Goal: Task Accomplishment & Management: Use online tool/utility

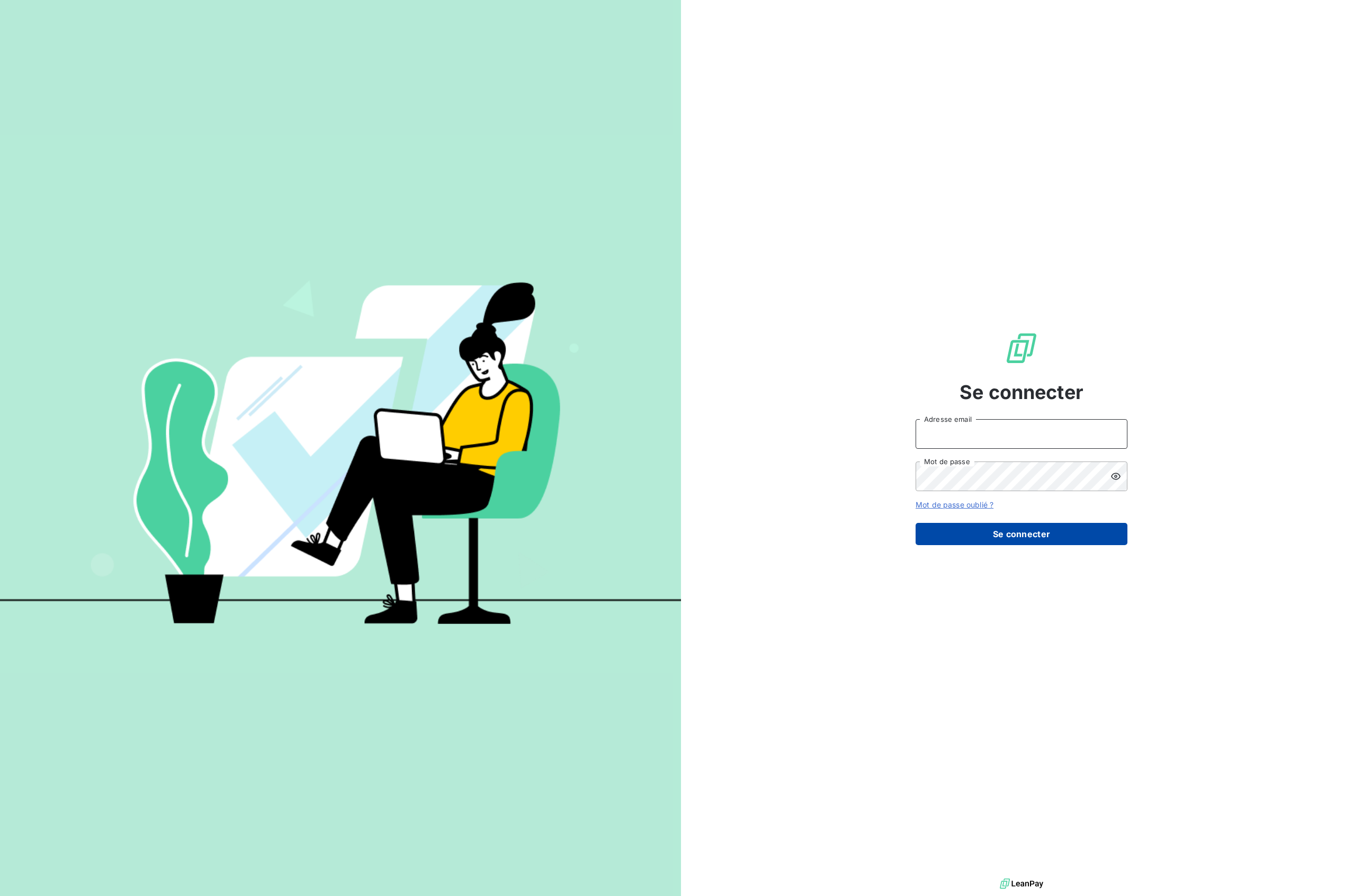
type input "[EMAIL_ADDRESS][DOMAIN_NAME]"
click at [1027, 541] on button "Se connecter" at bounding box center [1021, 534] width 212 height 22
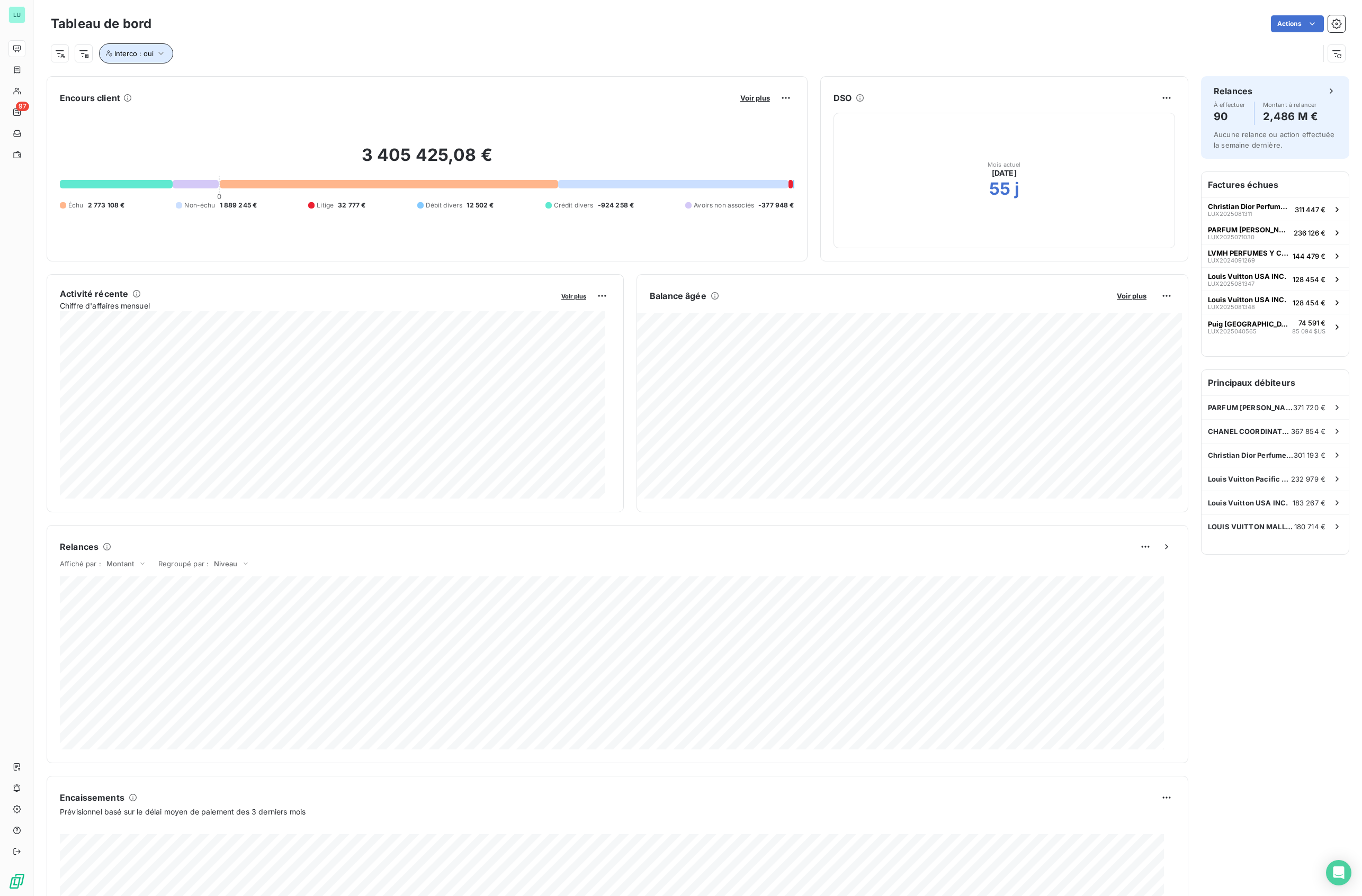
click at [162, 55] on icon "button" at bounding box center [161, 54] width 11 height 11
click at [478, 61] on div "Interco : oui" at bounding box center [685, 53] width 1269 height 20
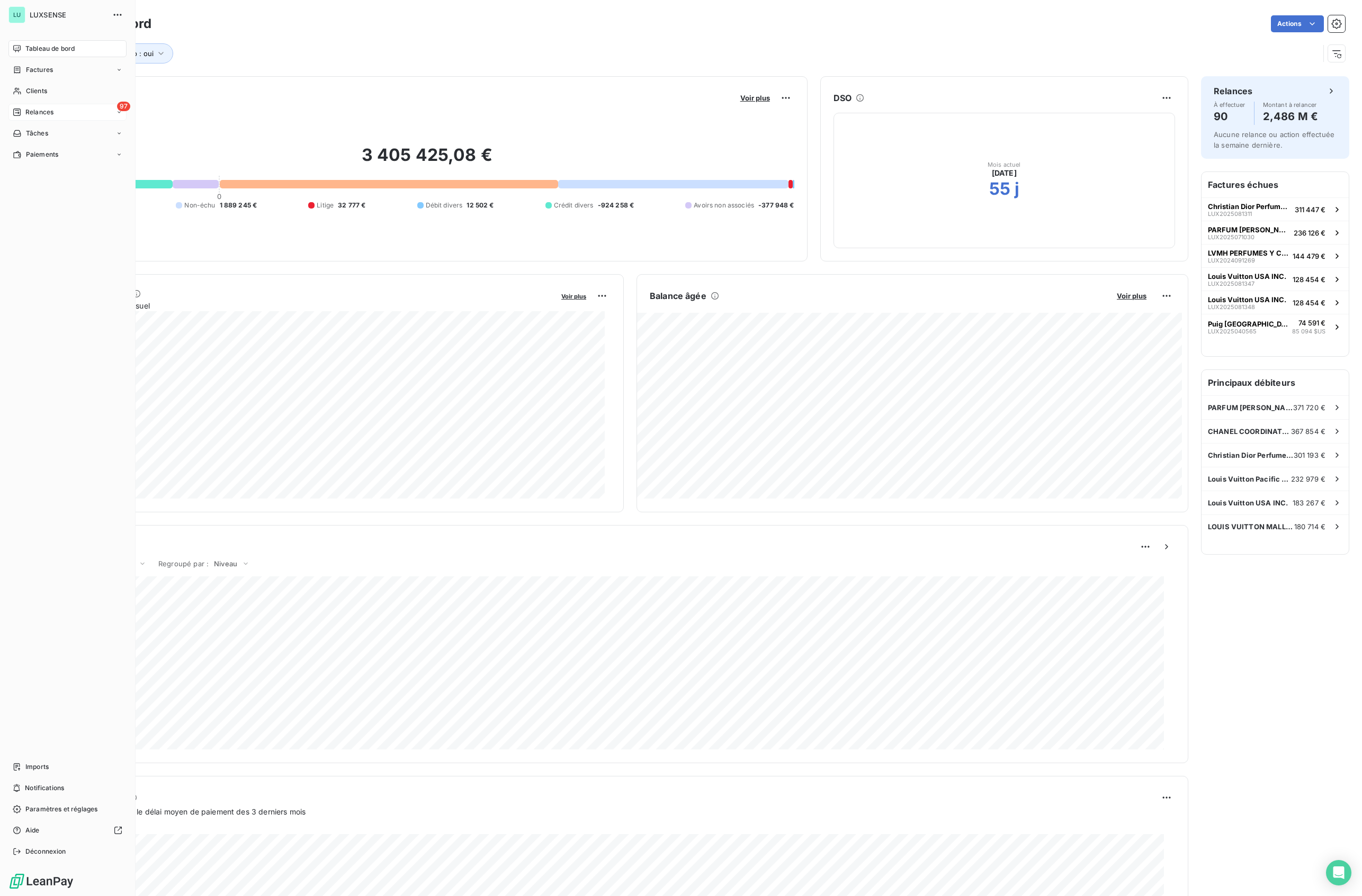
click at [26, 115] on span "Relances" at bounding box center [39, 112] width 28 height 9
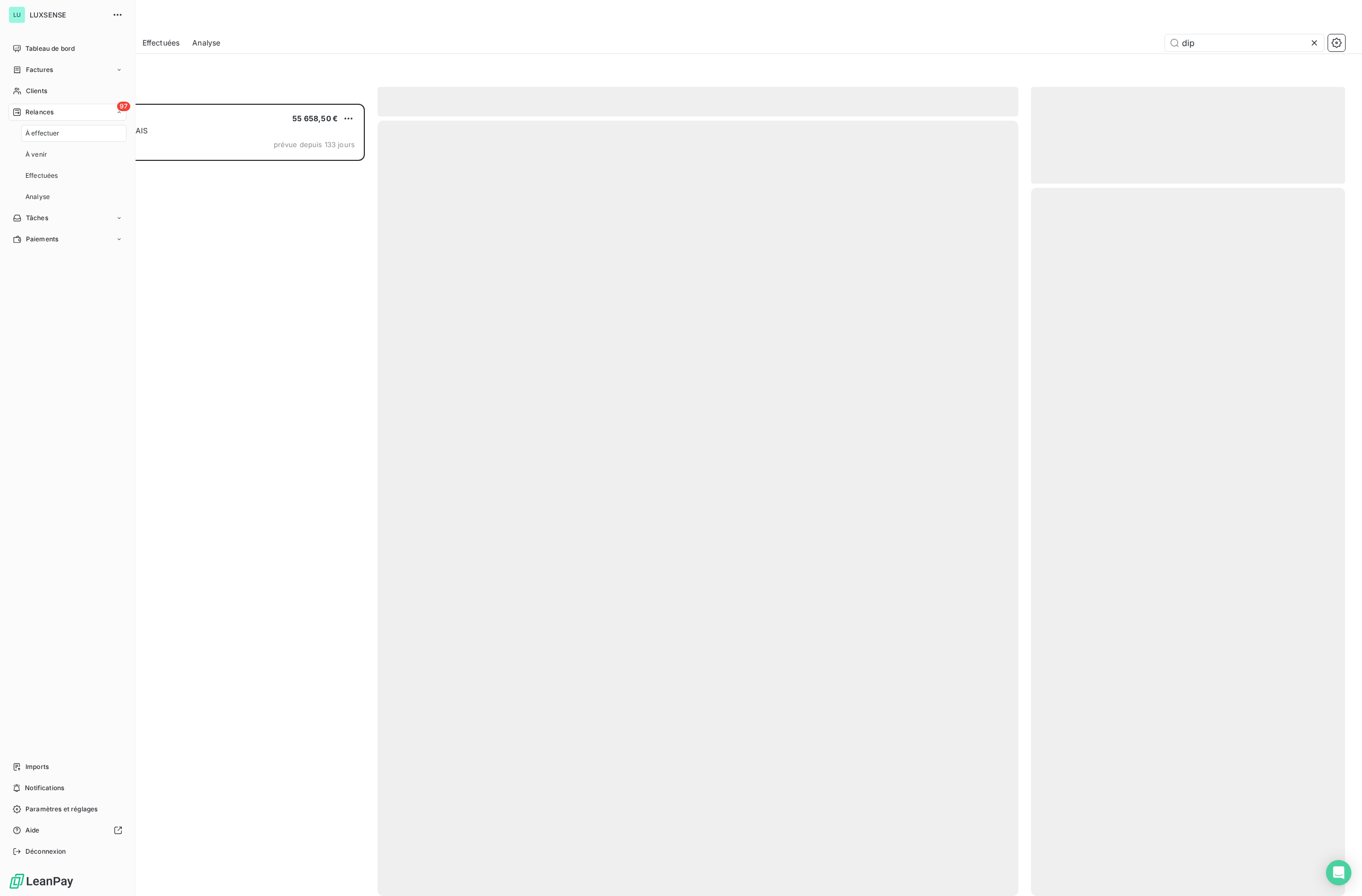
scroll to position [781, 303]
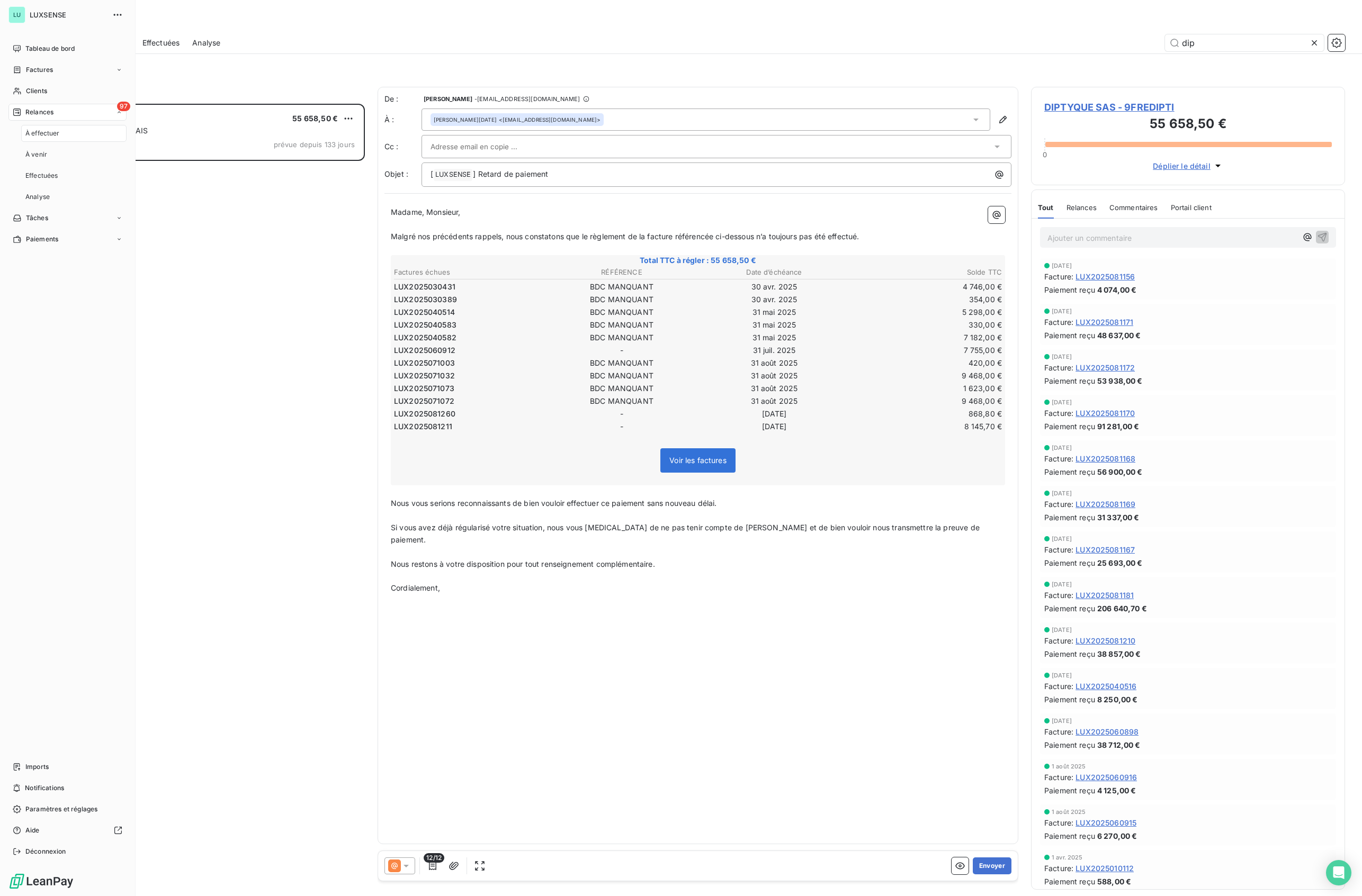
click at [47, 131] on span "À effectuer" at bounding box center [43, 133] width 35 height 9
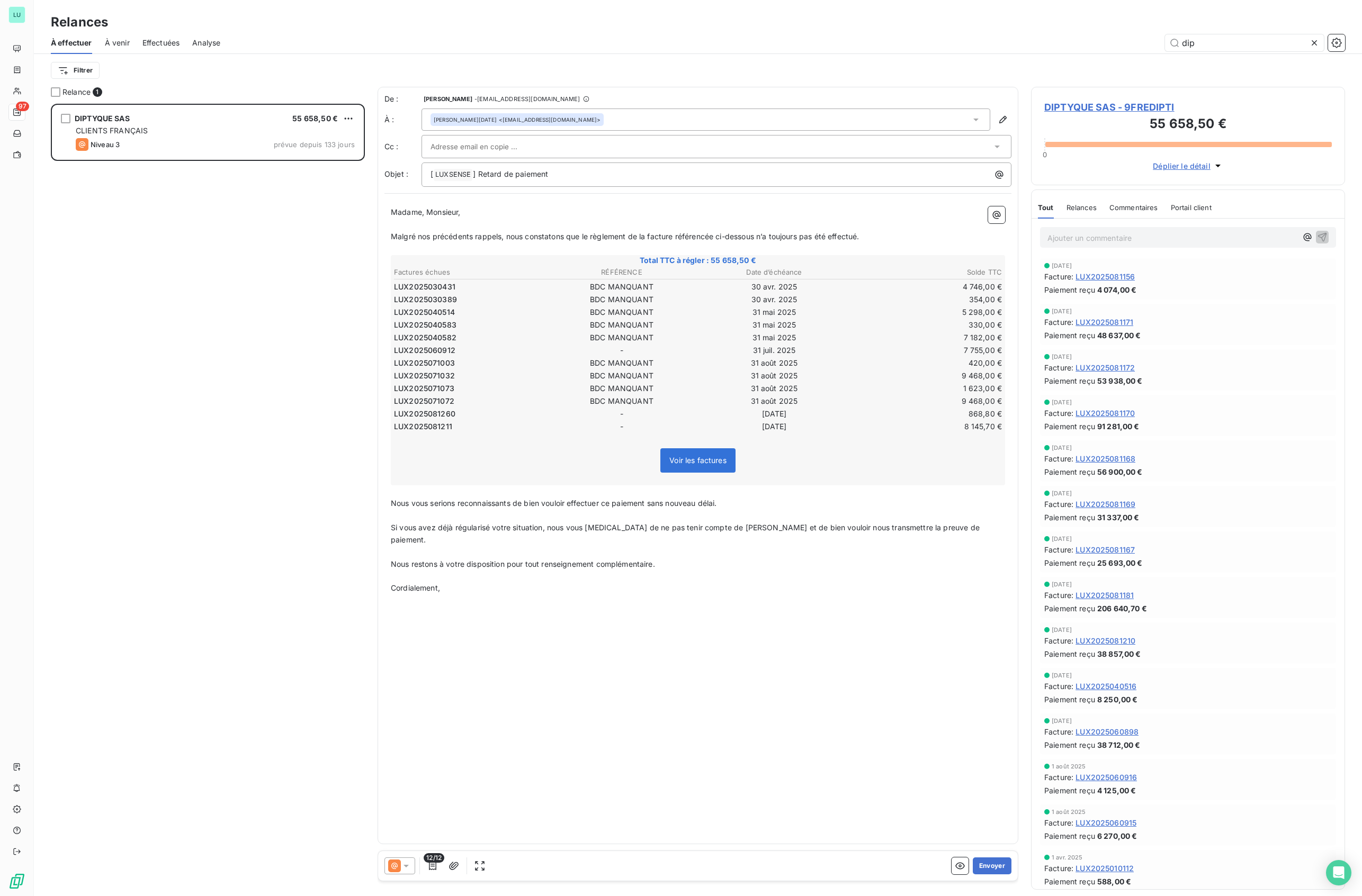
click at [1316, 45] on icon at bounding box center [1314, 43] width 11 height 11
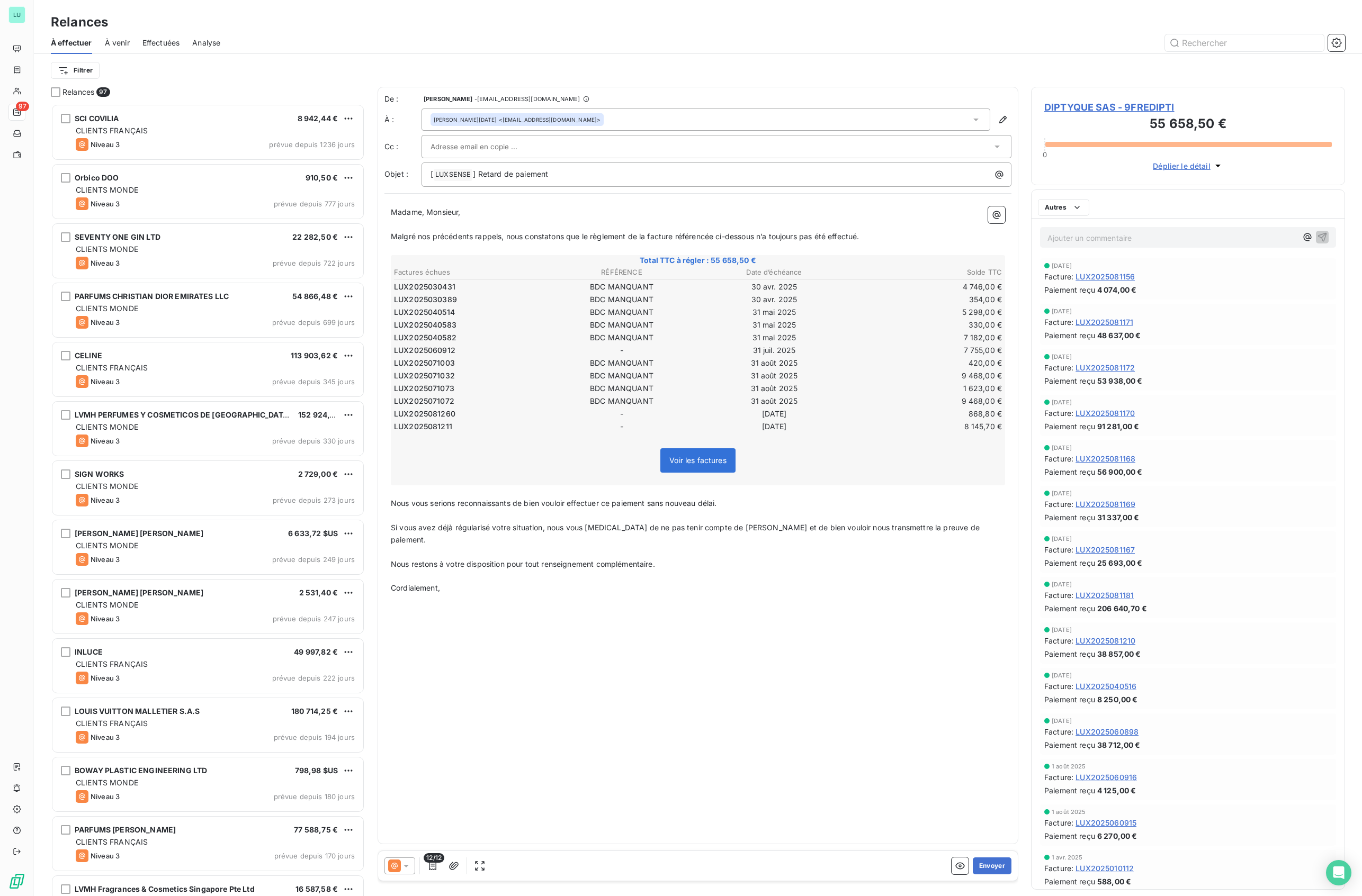
scroll to position [781, 303]
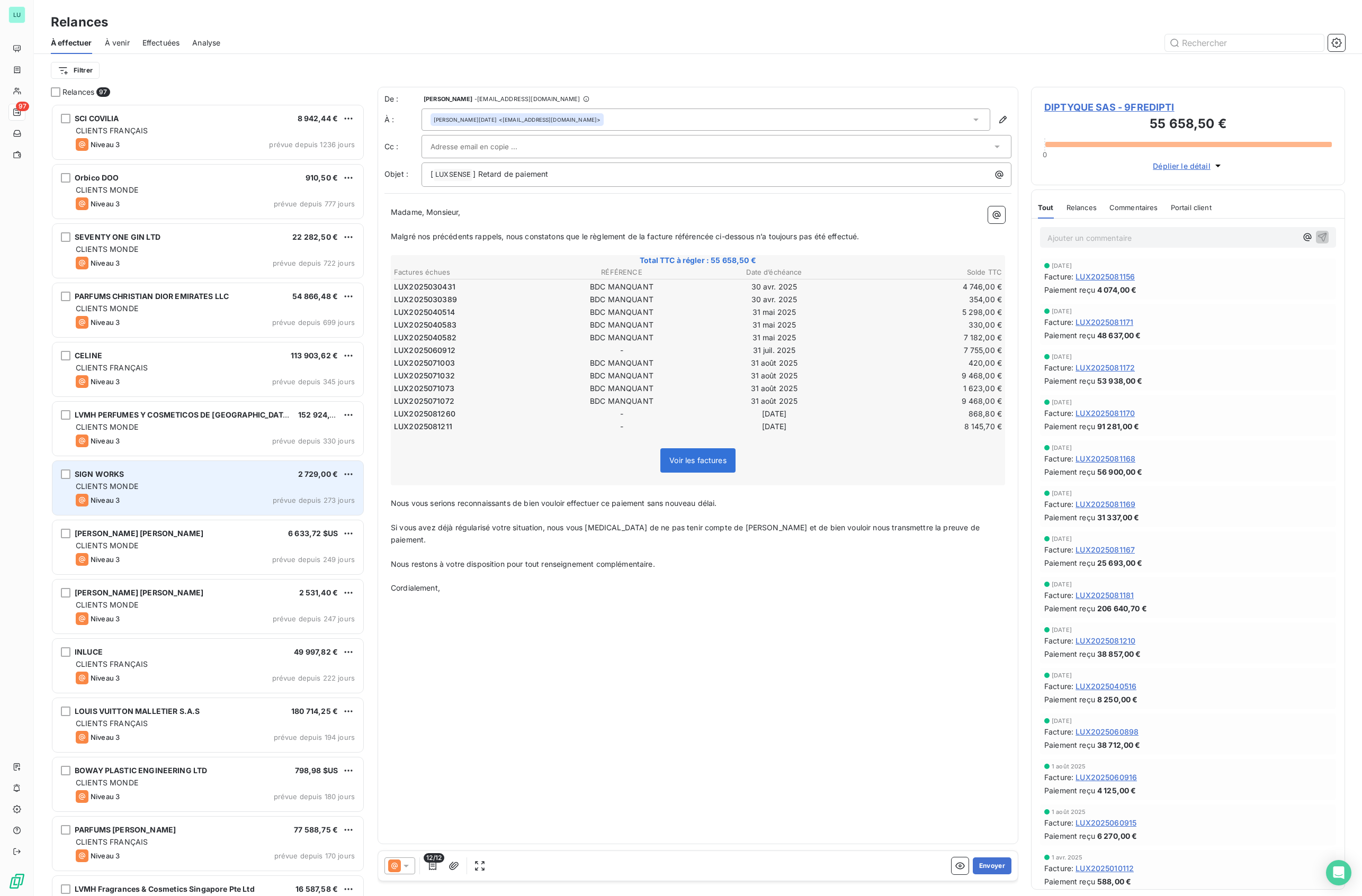
click at [188, 498] on div "Niveau 3 prévue depuis 273 jours" at bounding box center [215, 500] width 280 height 13
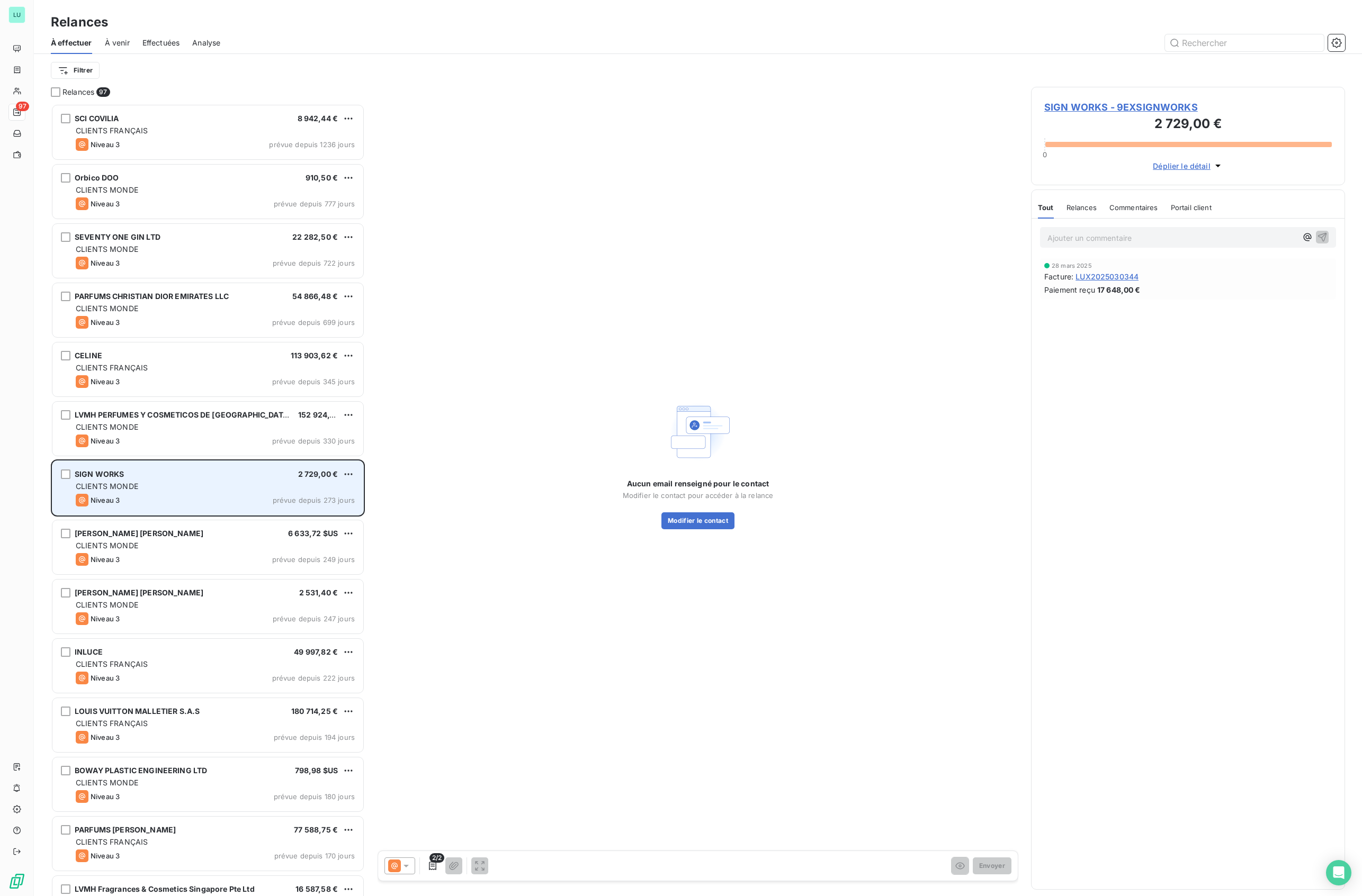
scroll to position [213, 0]
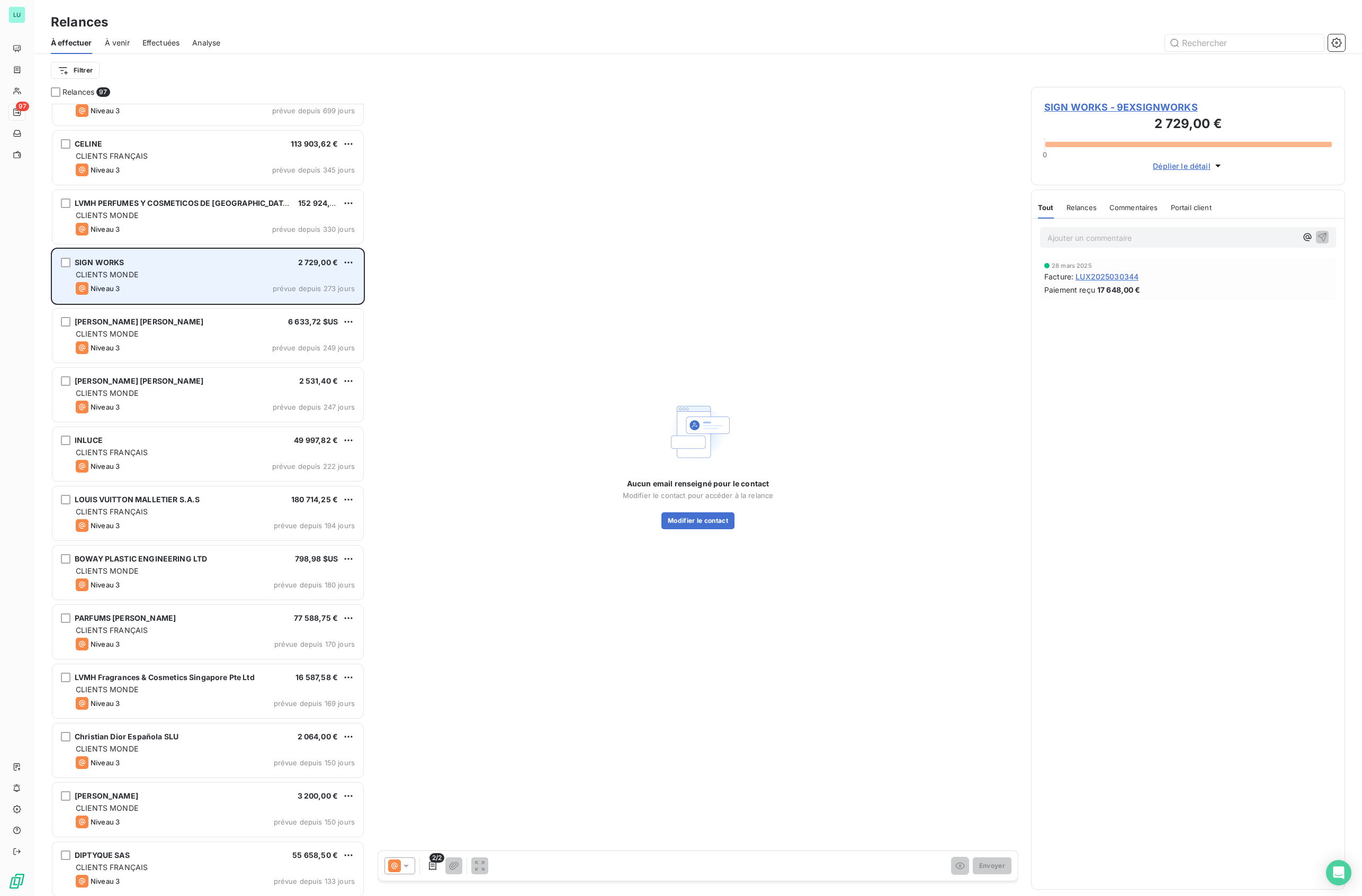
click at [188, 498] on span "LOUIS VUITTON MALLETIER S.A.S" at bounding box center [137, 499] width 125 height 9
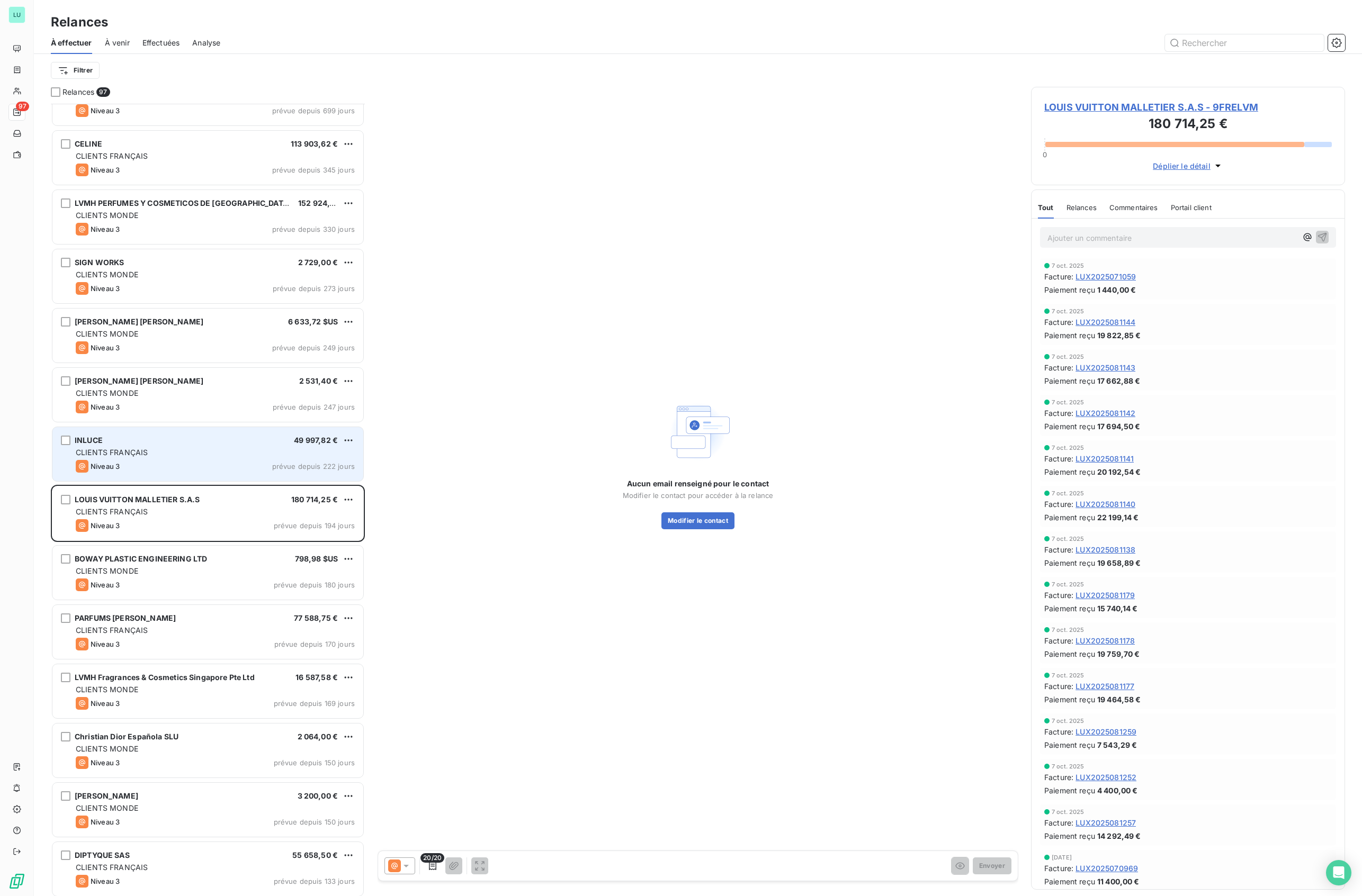
click at [195, 466] on div "Niveau 3 prévue depuis 222 jours" at bounding box center [215, 466] width 280 height 13
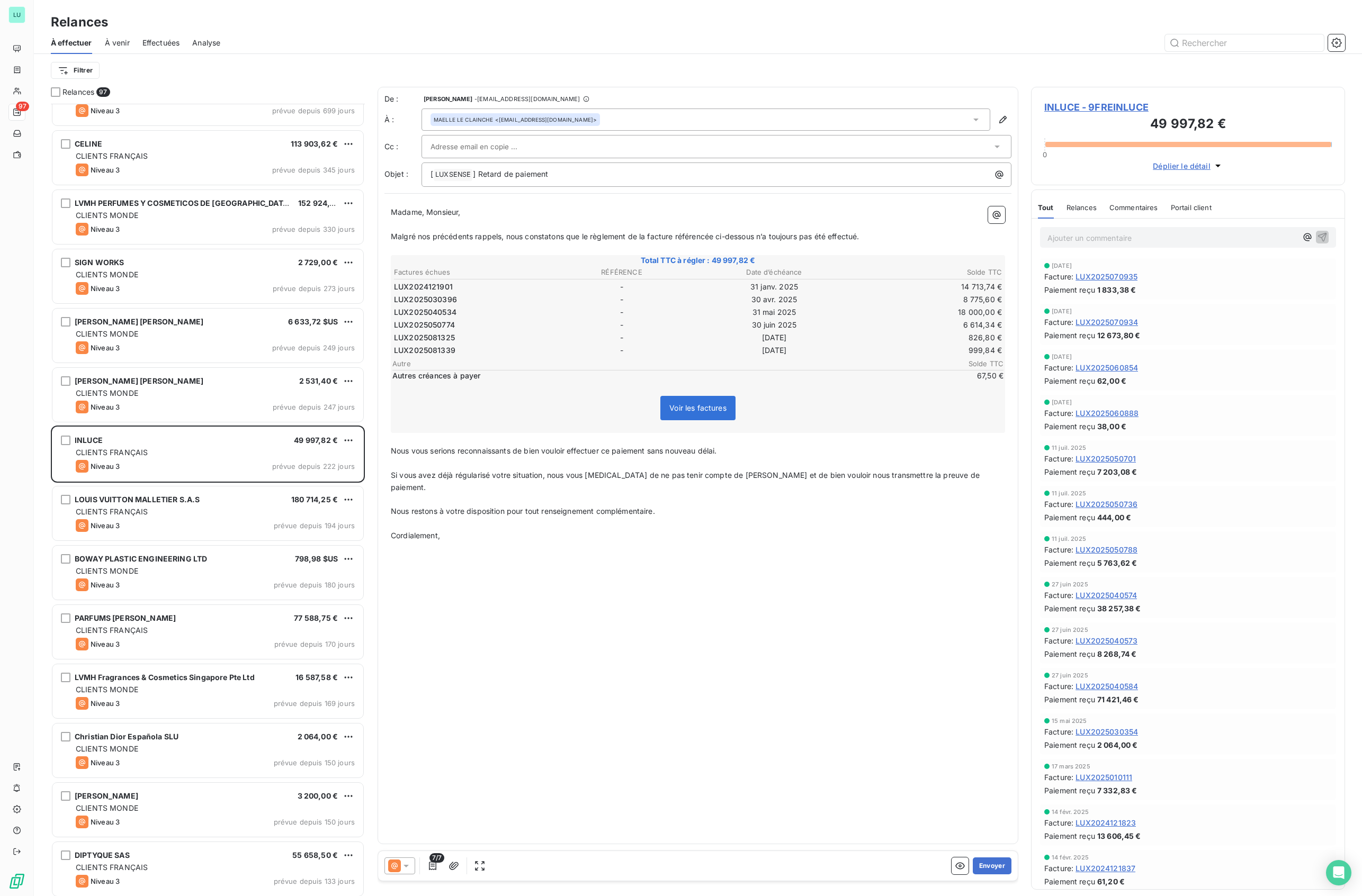
click at [778, 590] on div "De : [PERSON_NAME] - [EMAIL_ADDRESS][DOMAIN_NAME] À : MAELLE LE CLAINCHE <[PERS…" at bounding box center [697, 465] width 641 height 758
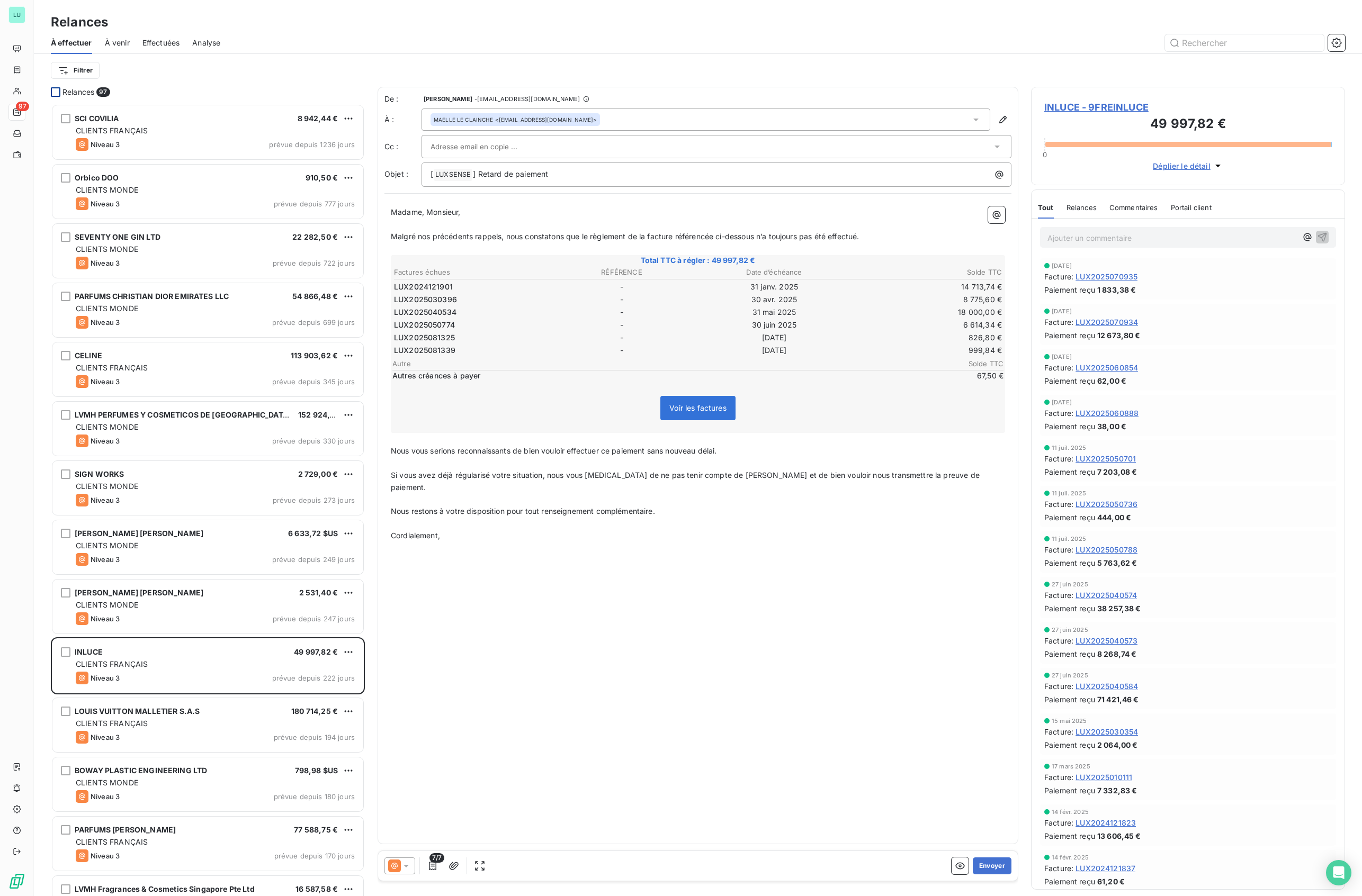
click at [60, 93] on div at bounding box center [55, 92] width 9 height 9
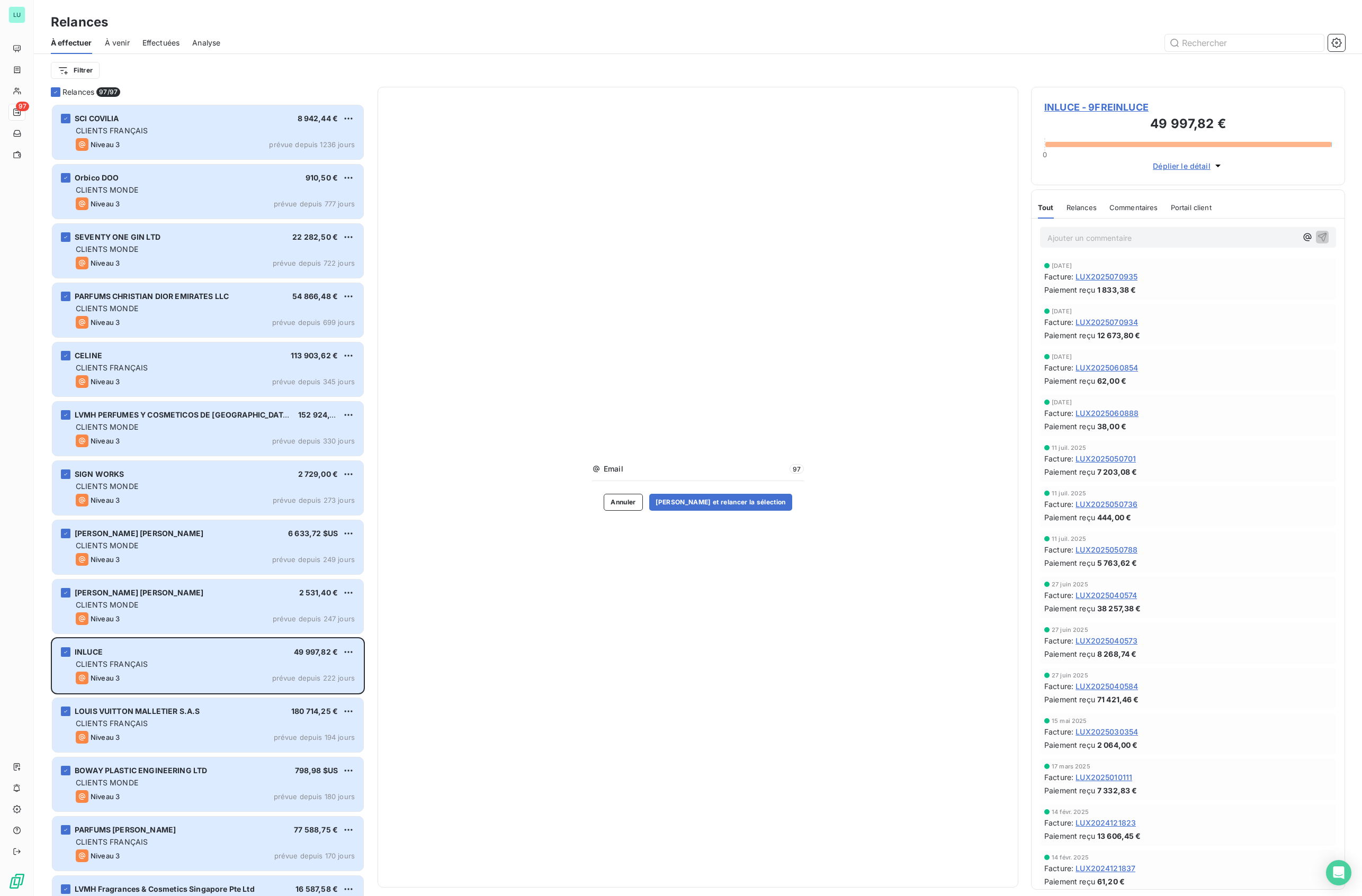
drag, startPoint x: 148, startPoint y: 137, endPoint x: 137, endPoint y: 71, distance: 66.9
click at [137, 69] on div "Filtrer" at bounding box center [697, 71] width 1294 height 20
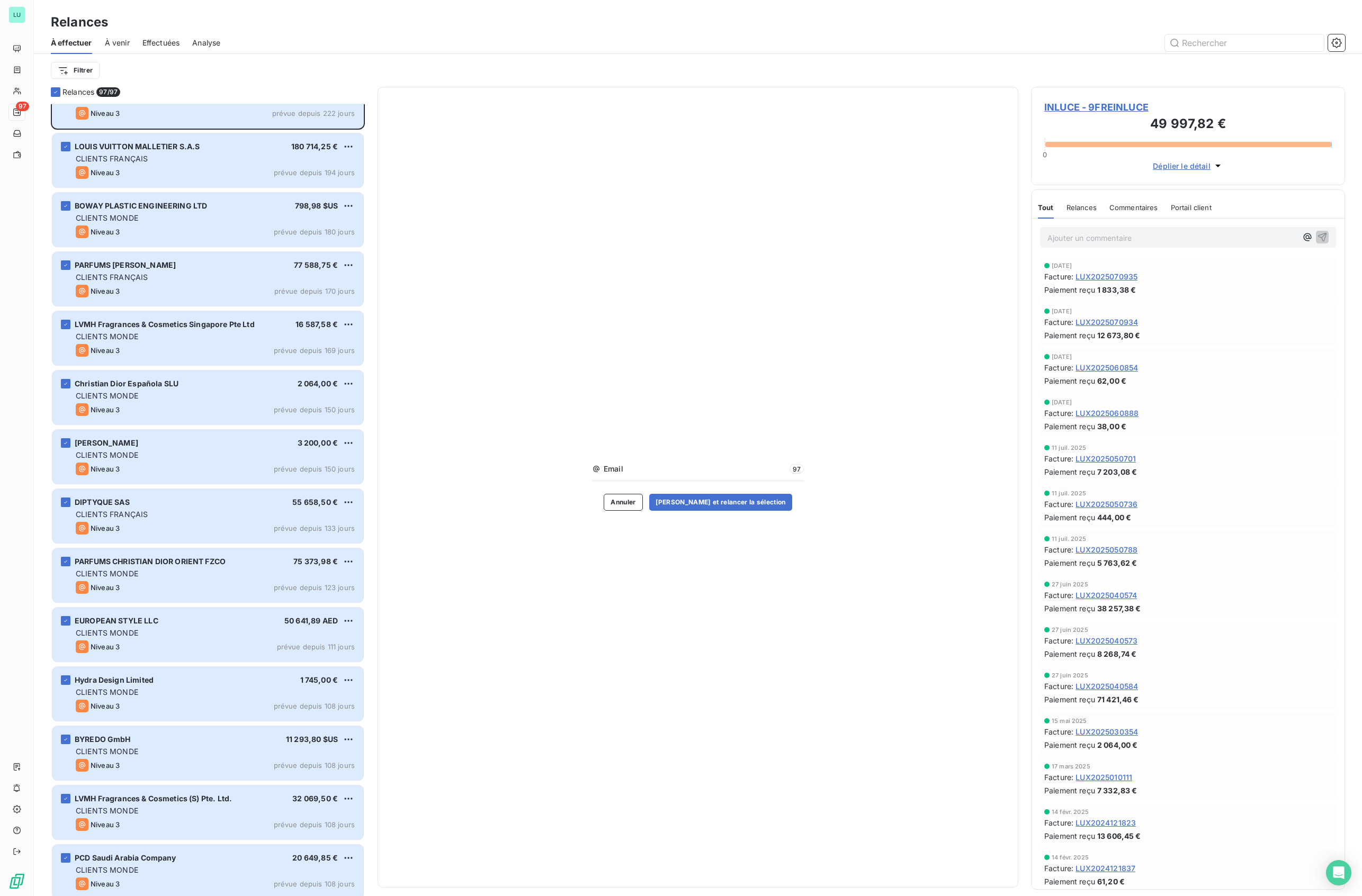
scroll to position [142, 0]
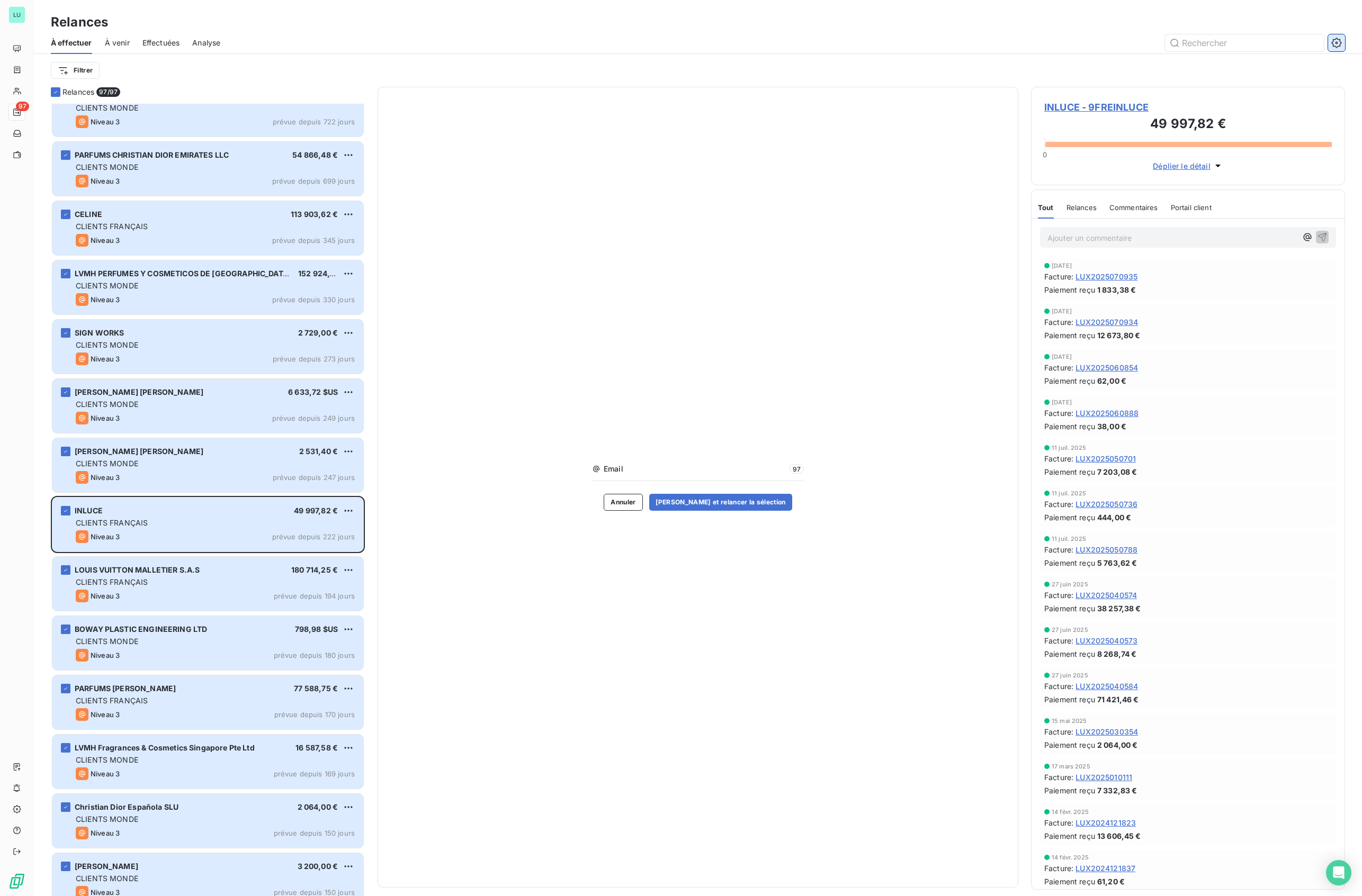
click at [1334, 41] on icon "button" at bounding box center [1337, 43] width 11 height 11
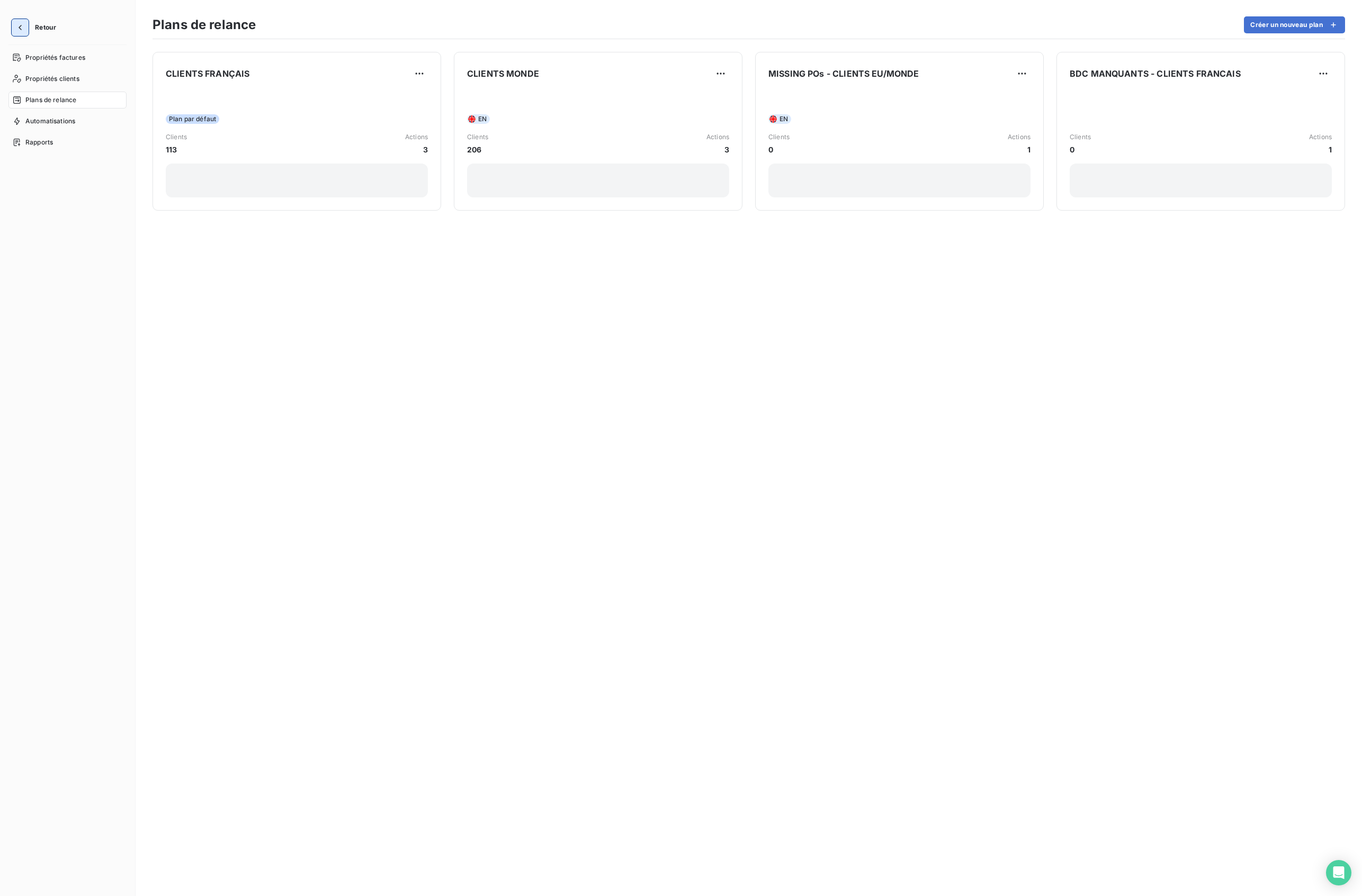
click at [17, 27] on icon "button" at bounding box center [20, 27] width 11 height 11
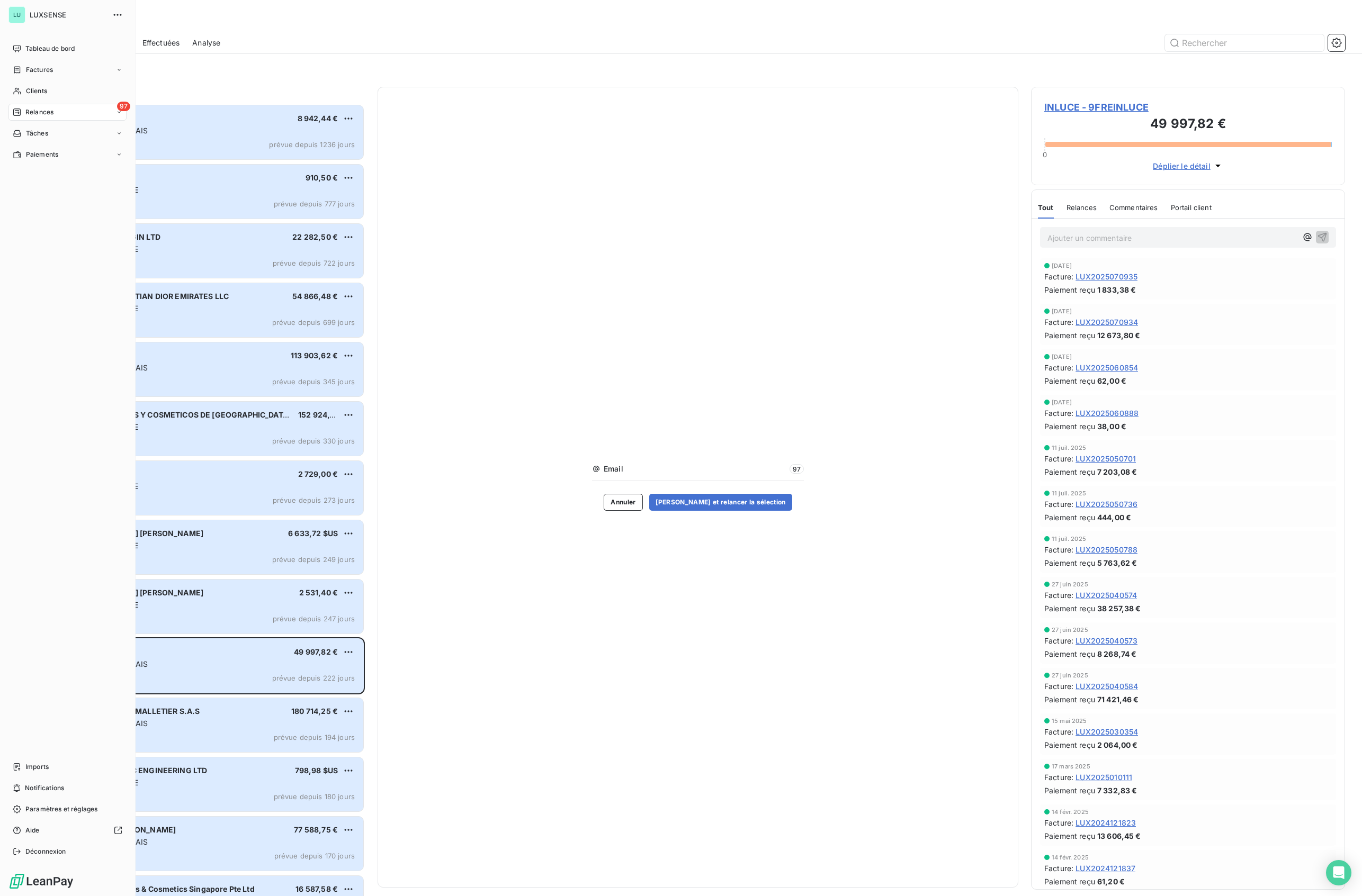
scroll to position [781, 303]
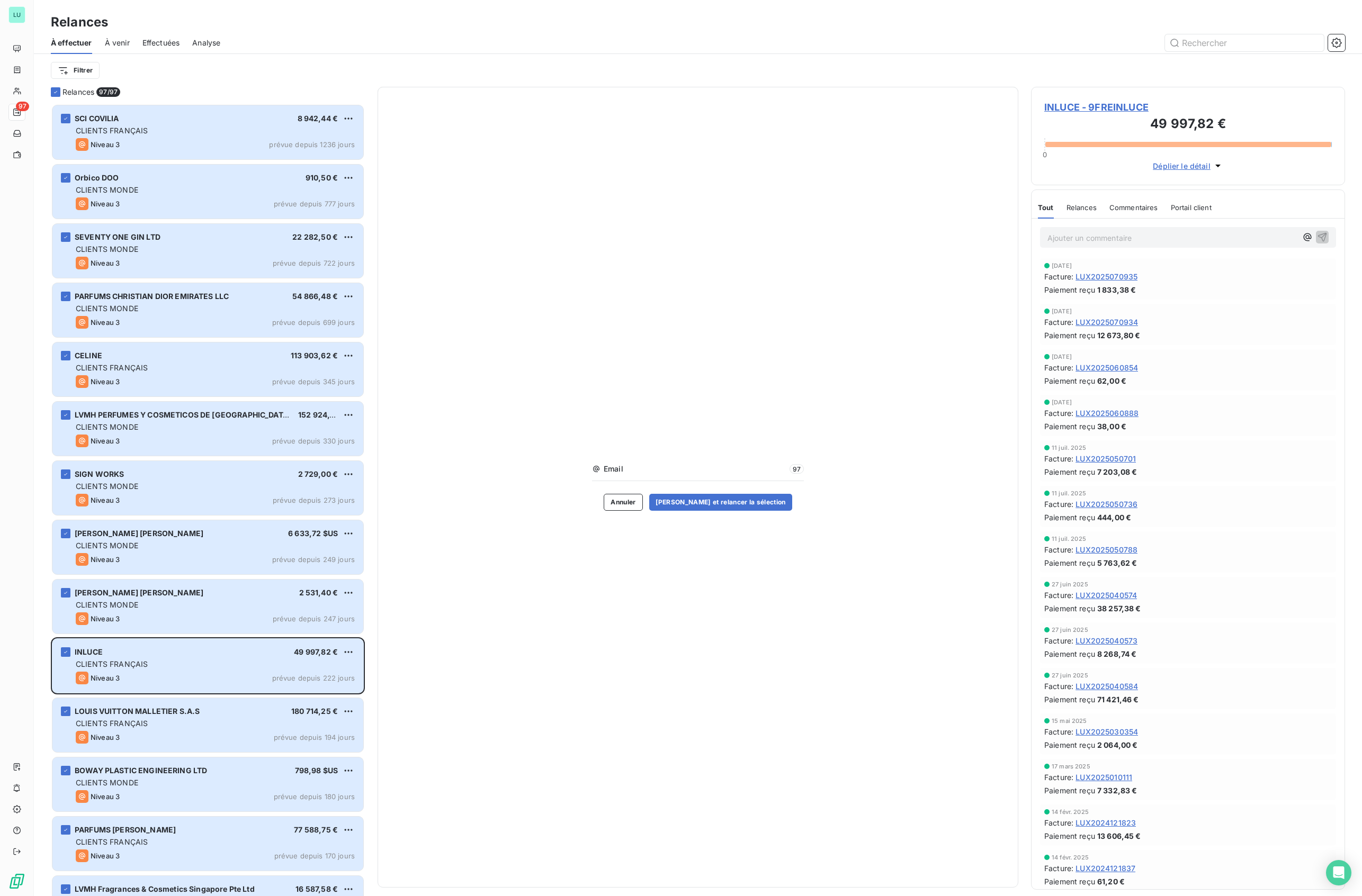
click at [609, 366] on div "Email 97 Annuler [PERSON_NAME] et relancer la sélection" at bounding box center [697, 487] width 641 height 801
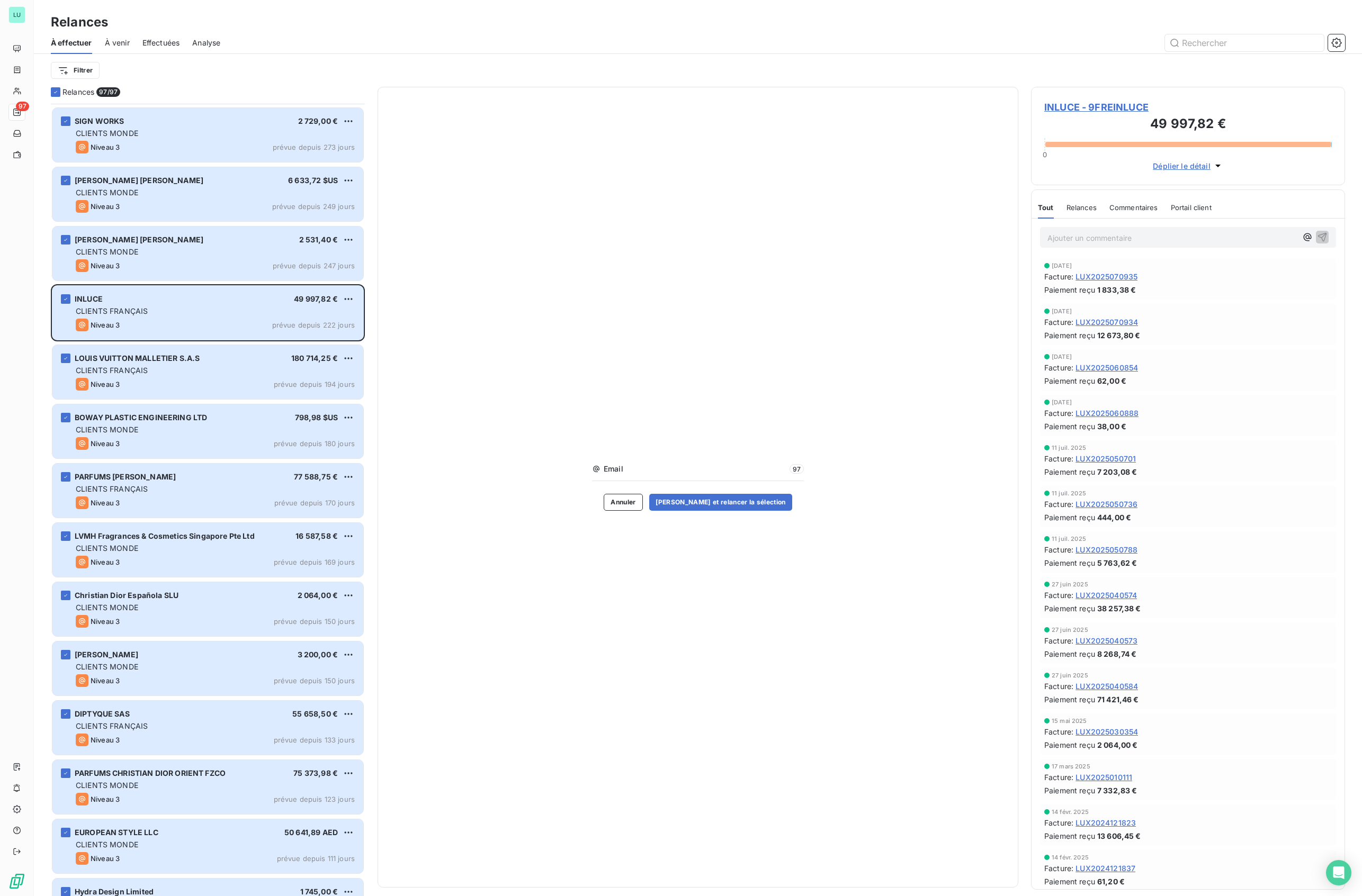
scroll to position [0, 0]
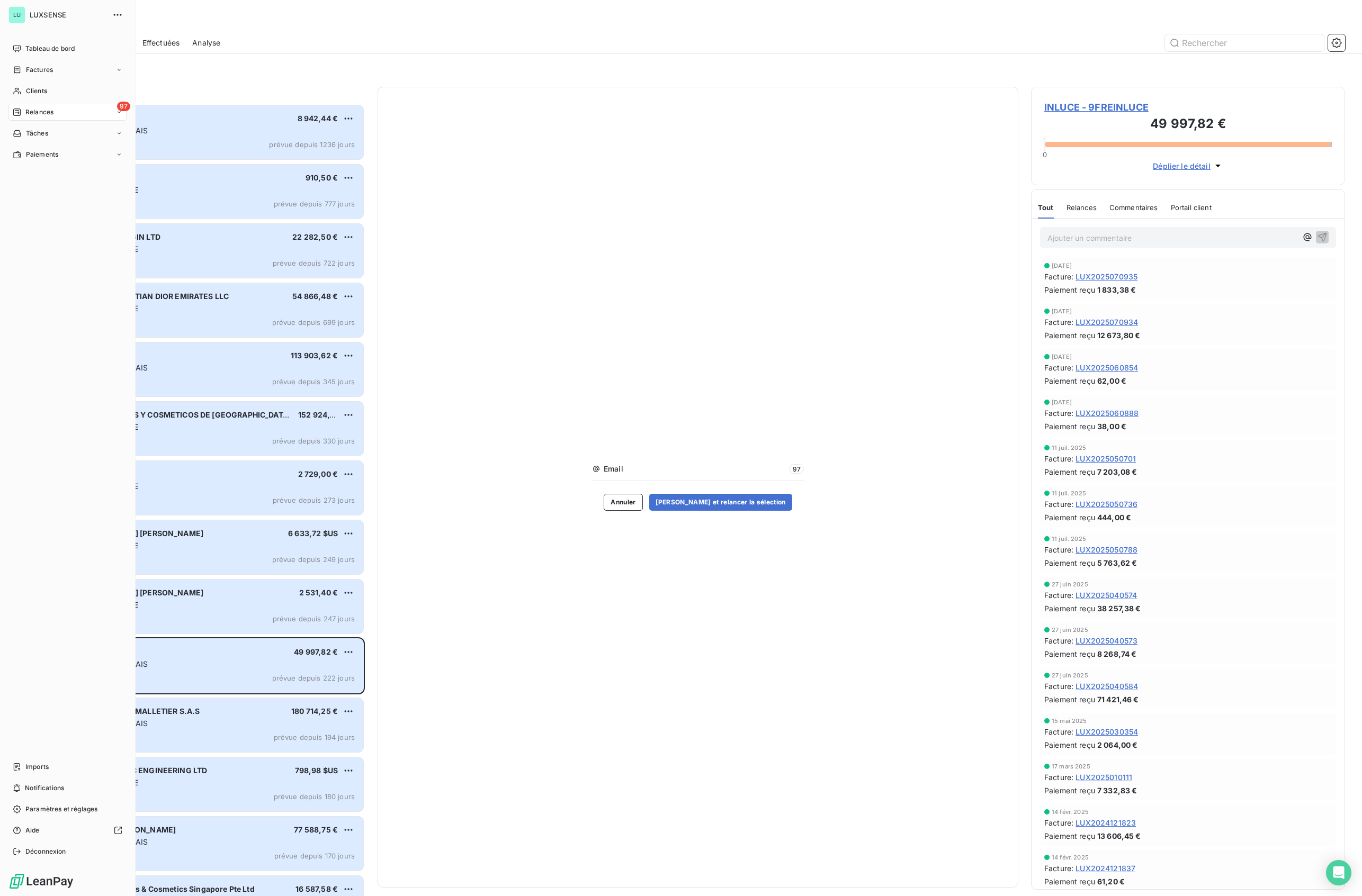
click at [28, 329] on div "Tableau de bord Factures Clients 97 Relances Tâches Paiements Imports Notificat…" at bounding box center [67, 450] width 118 height 820
click at [37, 781] on div "Notifications" at bounding box center [67, 788] width 118 height 16
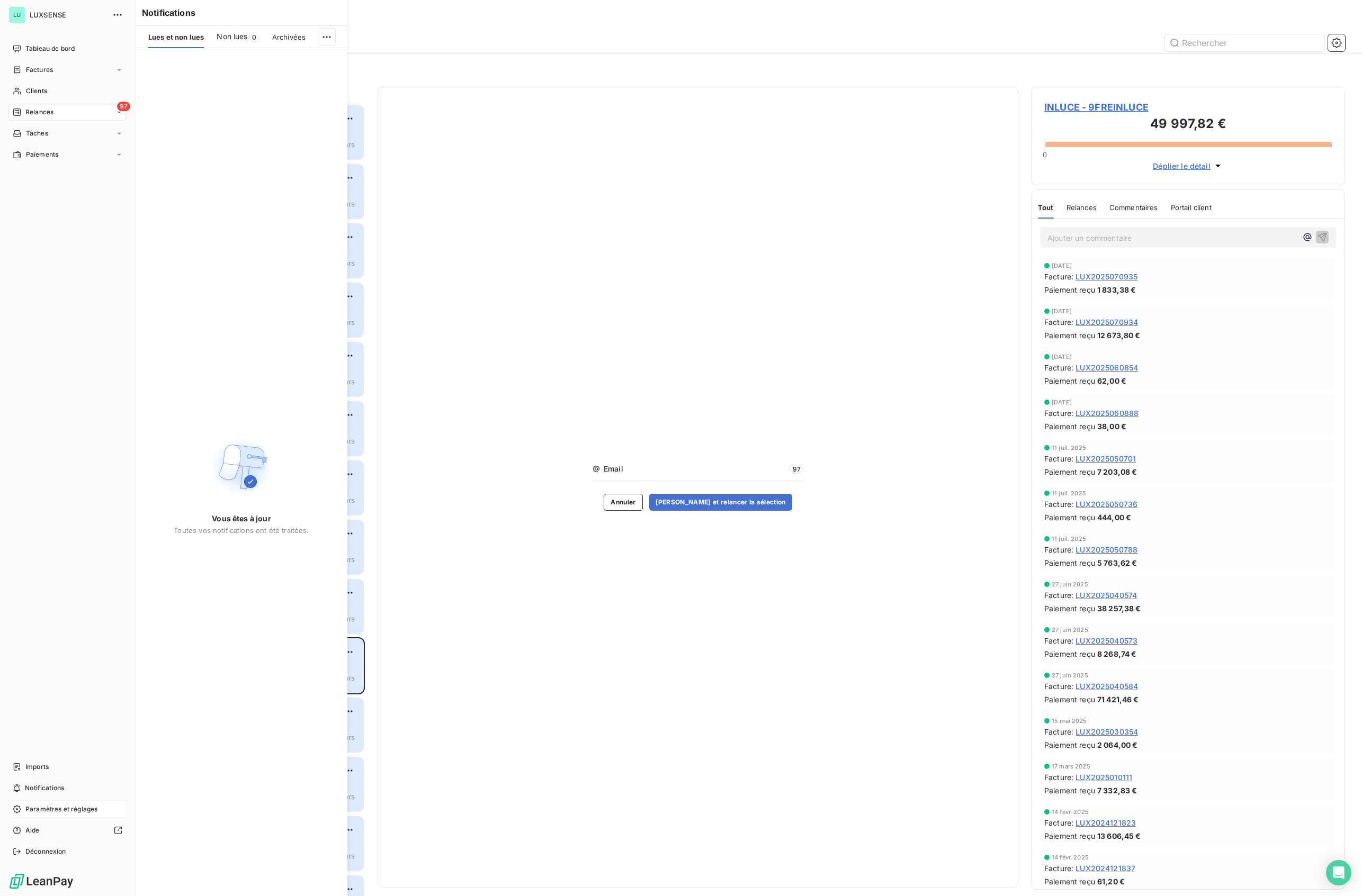
click at [27, 812] on span "Paramètres et réglages" at bounding box center [61, 809] width 72 height 9
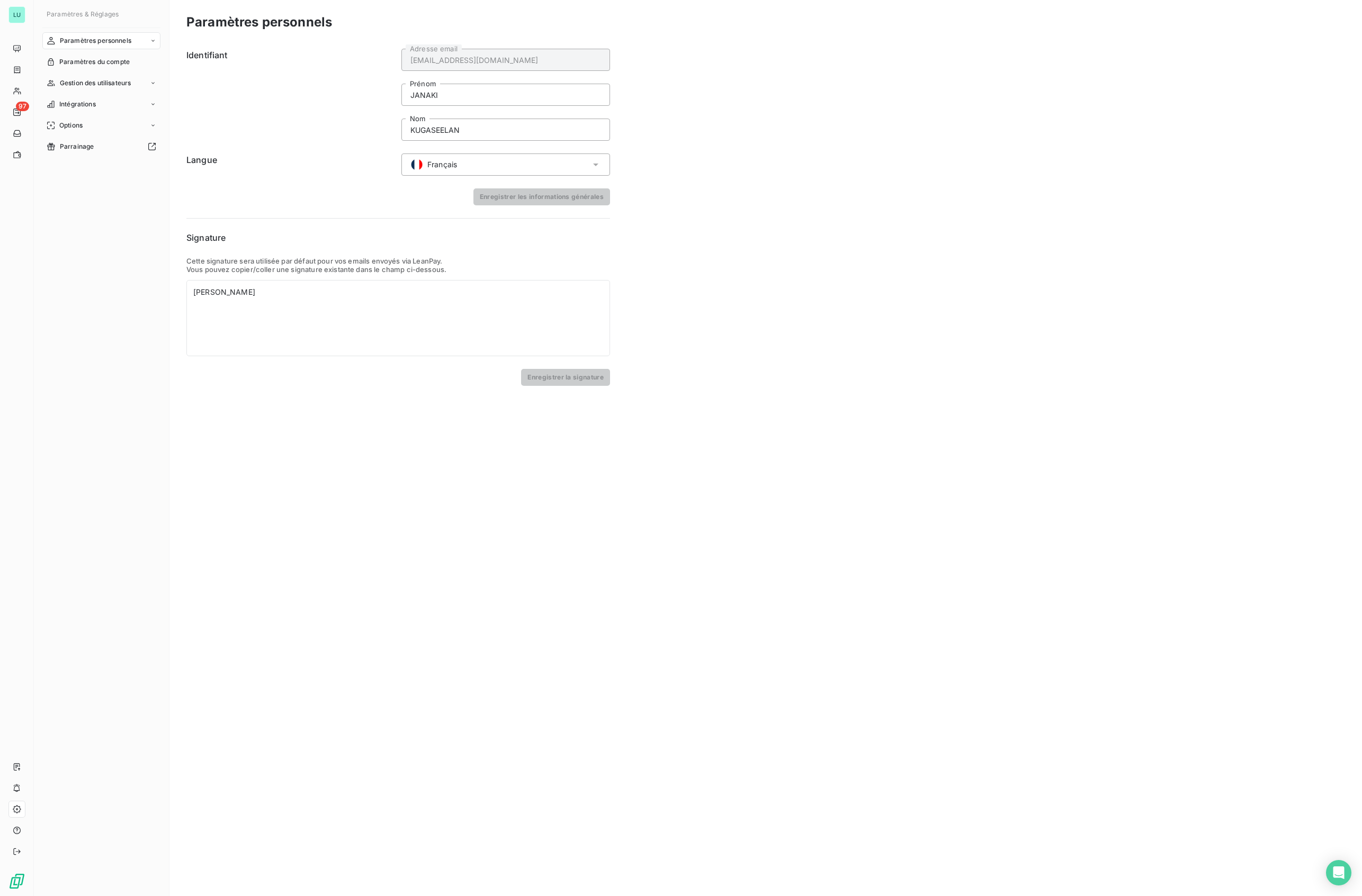
click at [829, 649] on div "Paramètres personnels Identifiant [EMAIL_ADDRESS][DOMAIN_NAME] Adresse email [P…" at bounding box center [765, 448] width 1192 height 896
click at [920, 274] on div "Paramètres personnels Identifiant [EMAIL_ADDRESS][DOMAIN_NAME] Adresse email [P…" at bounding box center [765, 448] width 1192 height 896
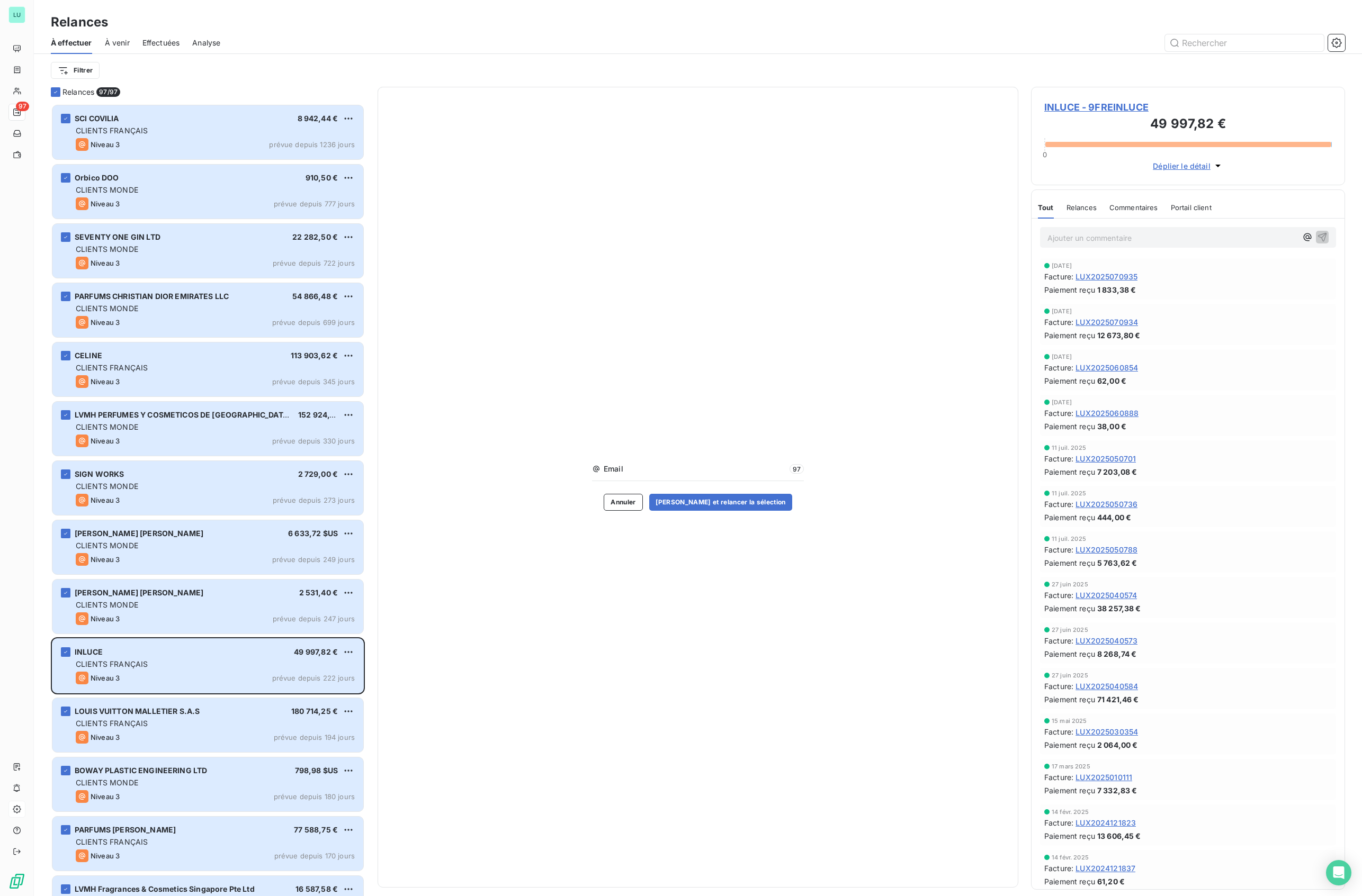
scroll to position [781, 303]
click at [765, 726] on div "Email 97 Annuler [PERSON_NAME] et relancer la sélection" at bounding box center [697, 487] width 641 height 801
click at [152, 38] on span "Effectuées" at bounding box center [160, 43] width 38 height 11
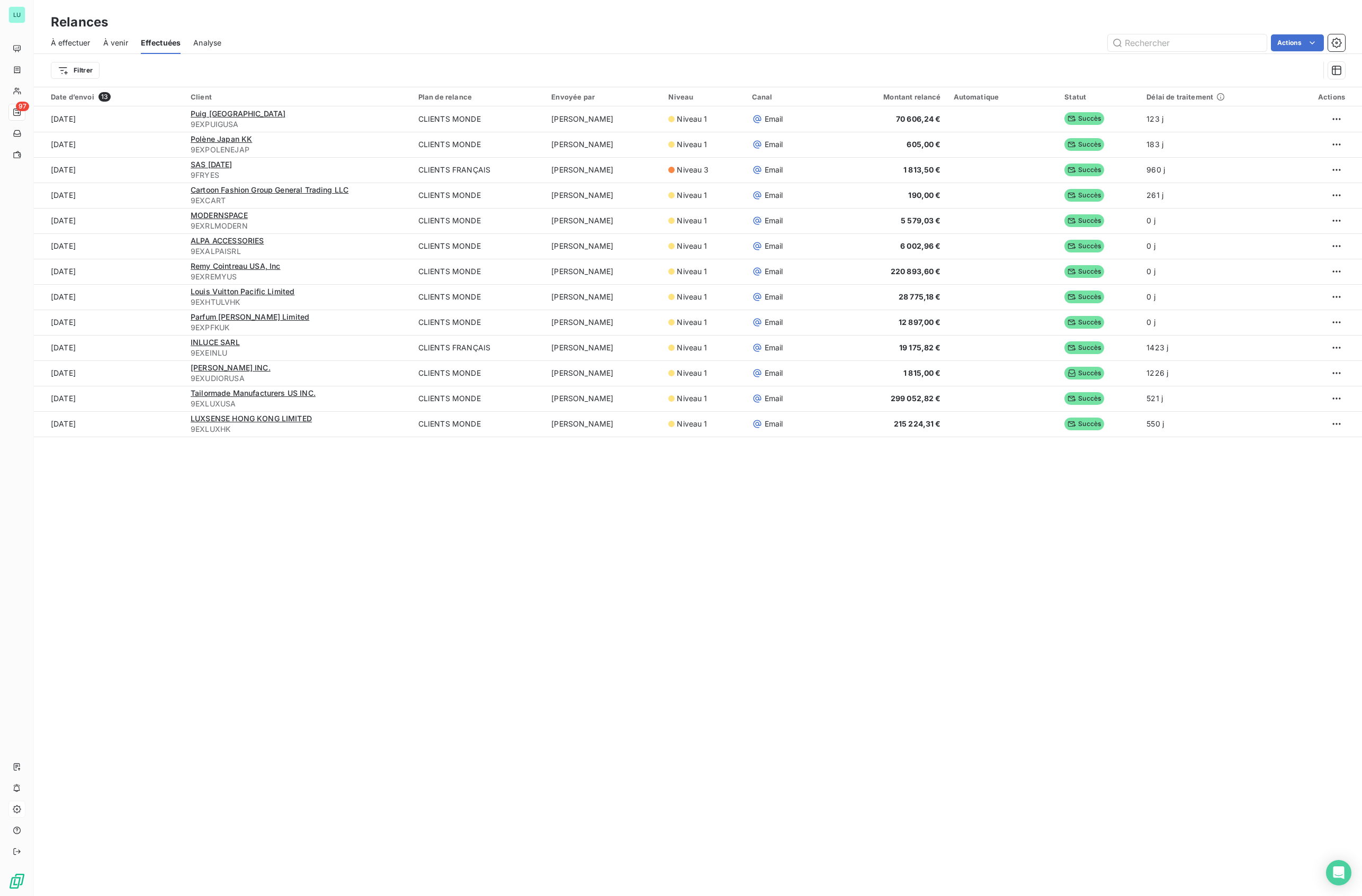
click at [1209, 759] on div "Relances À effectuer À venir Effectuées Analyse Actions Filtrer Date d’envoi 13…" at bounding box center [697, 448] width 1328 height 896
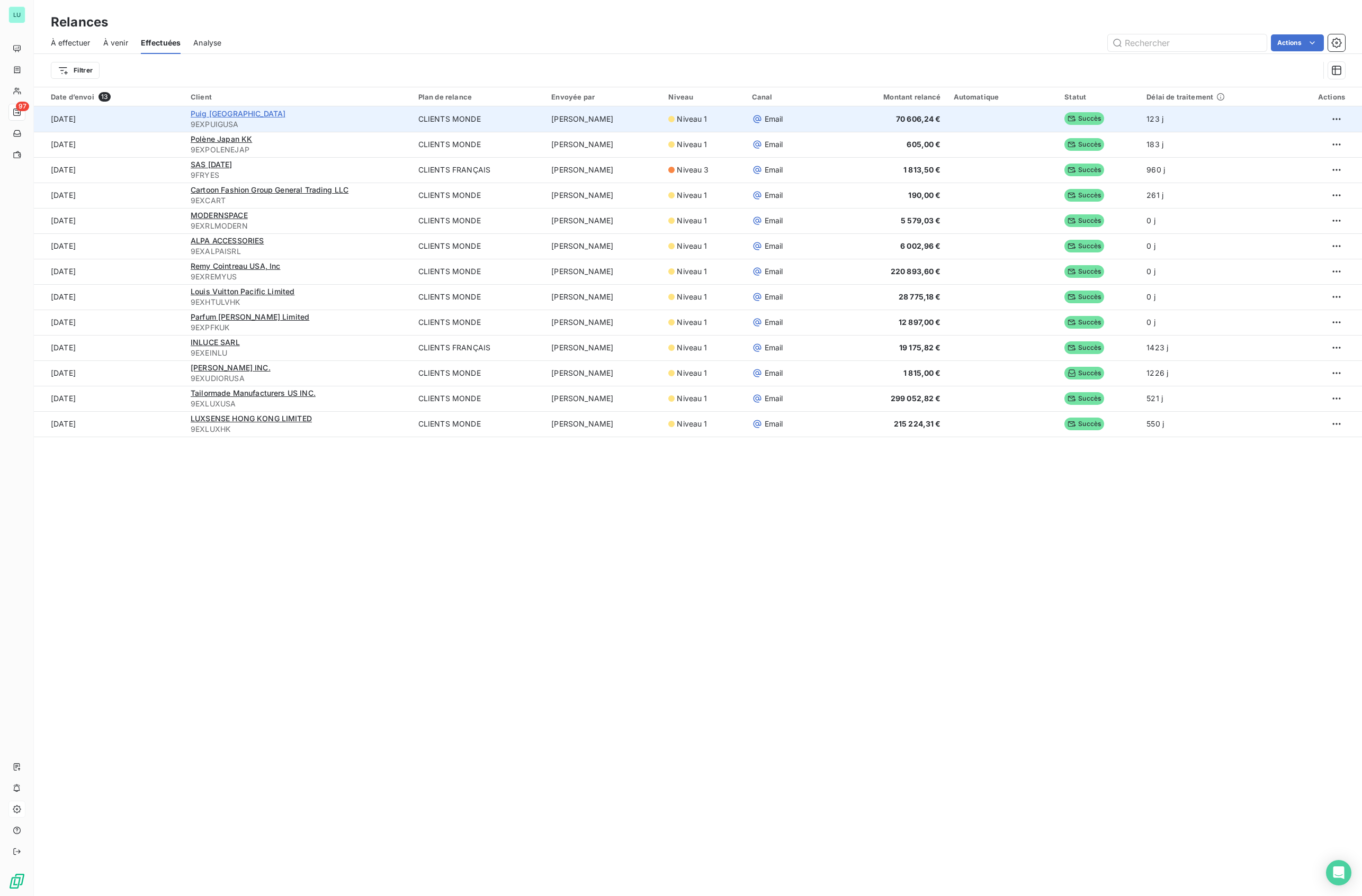
click at [204, 116] on span "Puig [GEOGRAPHIC_DATA]" at bounding box center [237, 114] width 94 height 9
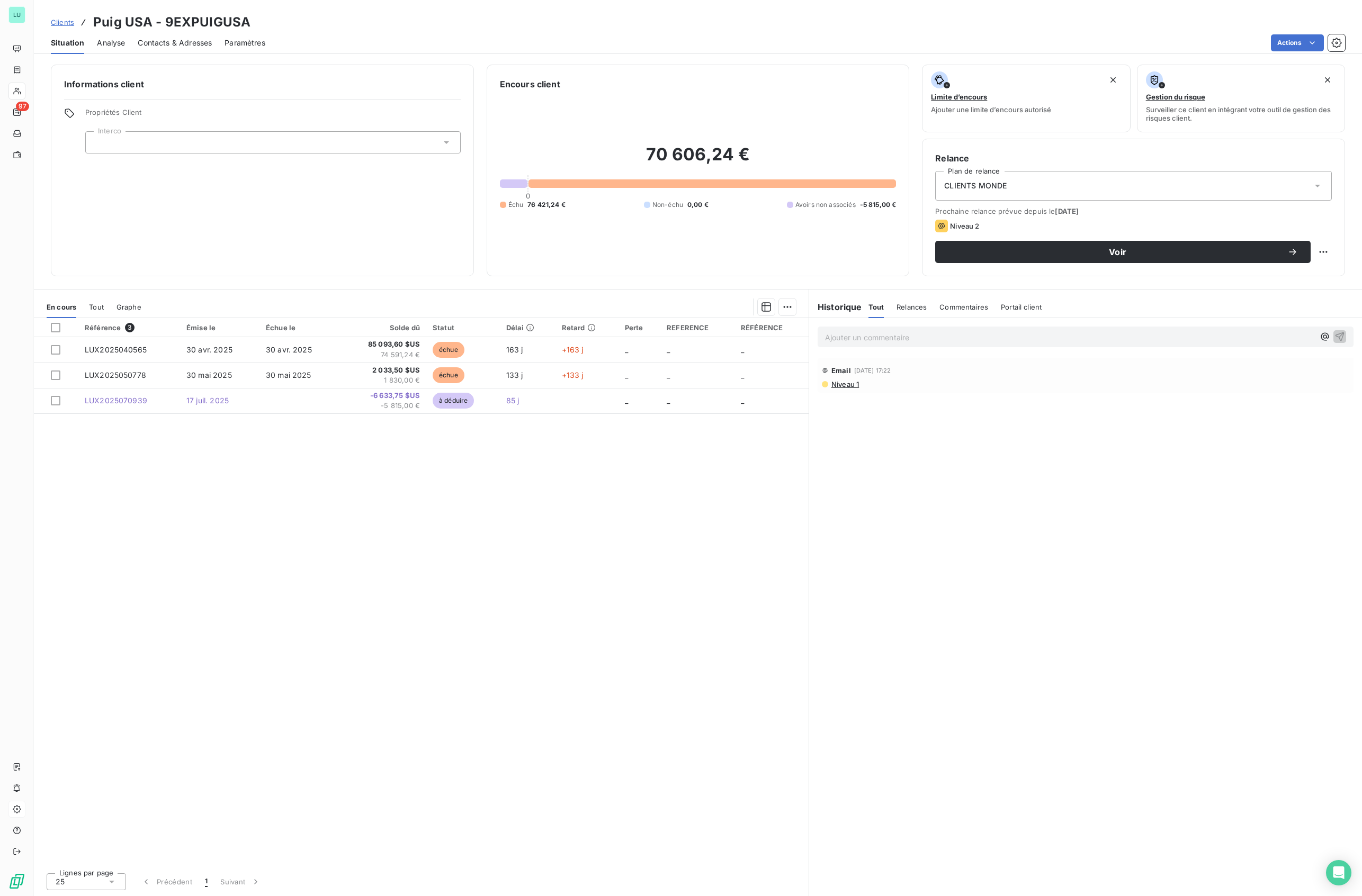
click at [66, 23] on span "Clients" at bounding box center [61, 22] width 23 height 8
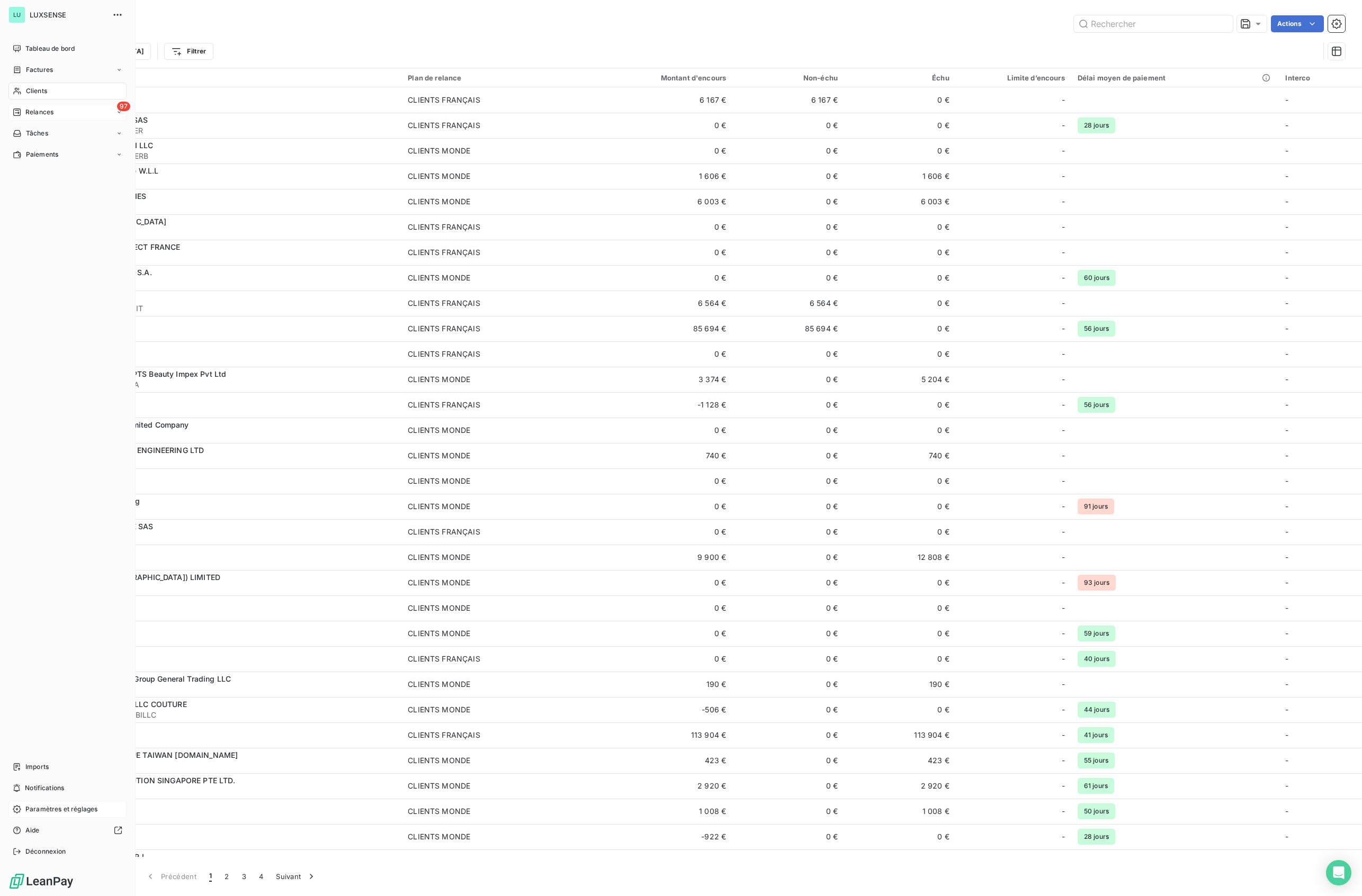
click at [28, 115] on span "Relances" at bounding box center [39, 112] width 28 height 9
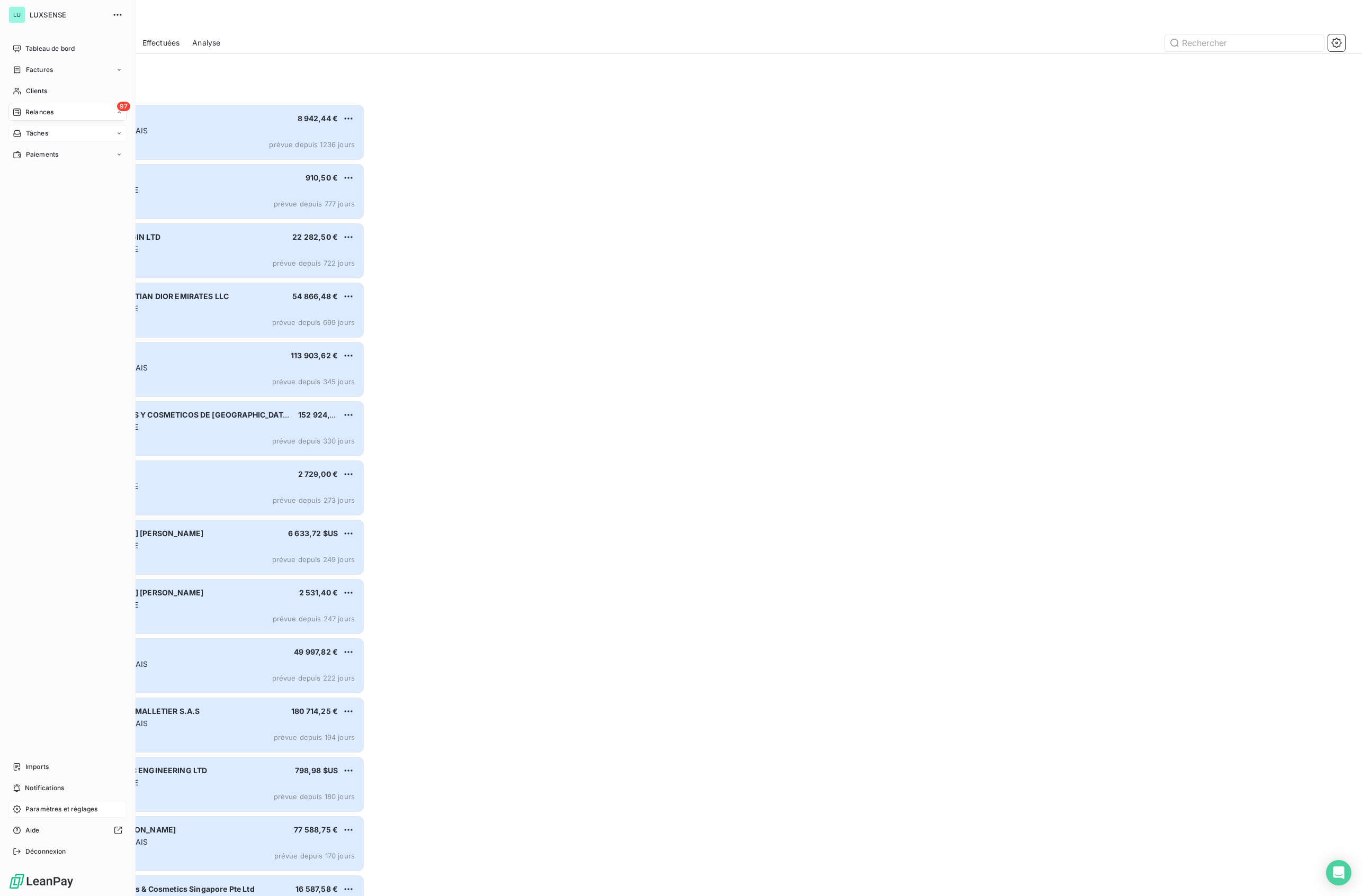
scroll to position [781, 303]
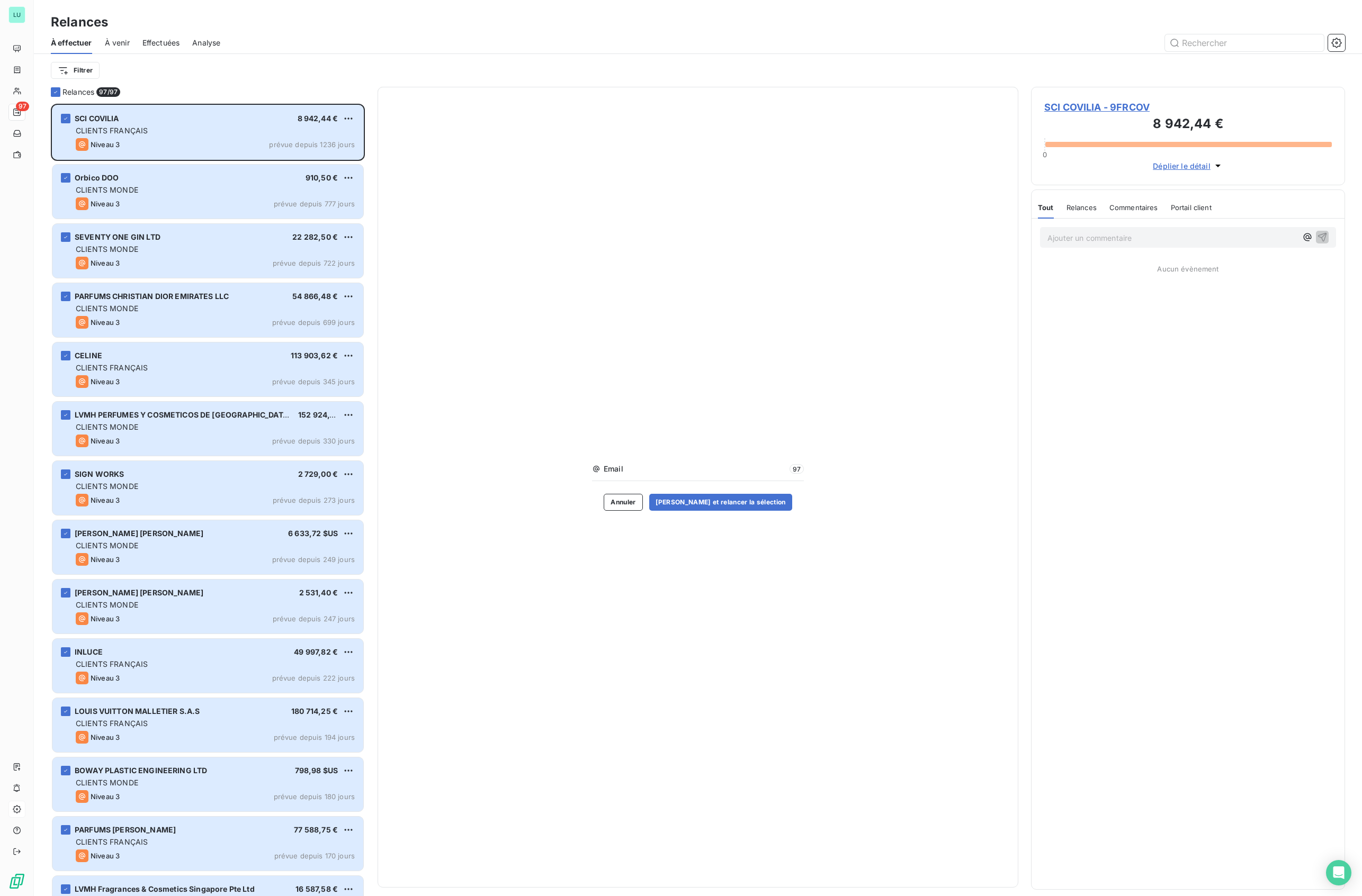
click at [752, 633] on div "Email 97 Annuler [PERSON_NAME] et relancer la sélection" at bounding box center [697, 487] width 641 height 801
